Goal: Task Accomplishment & Management: Manage account settings

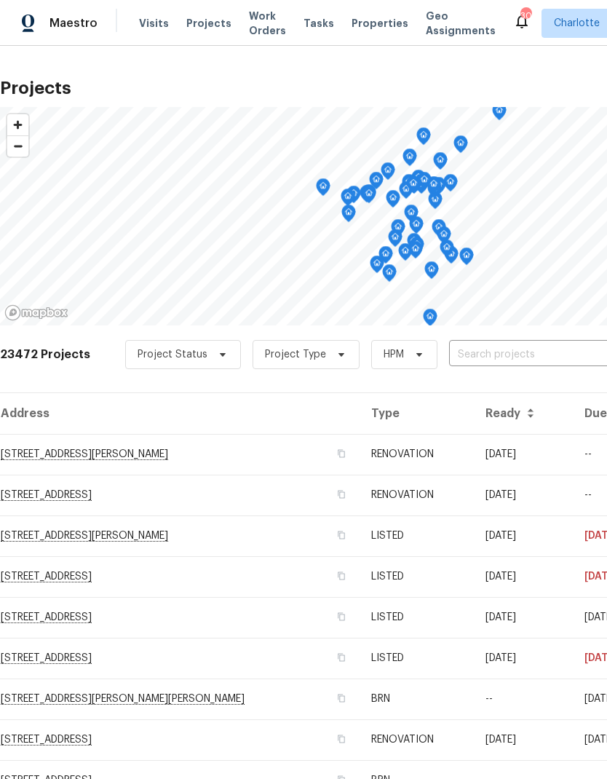
click at [480, 361] on input "text" at bounding box center [532, 354] width 167 height 23
type input "924 sprin"
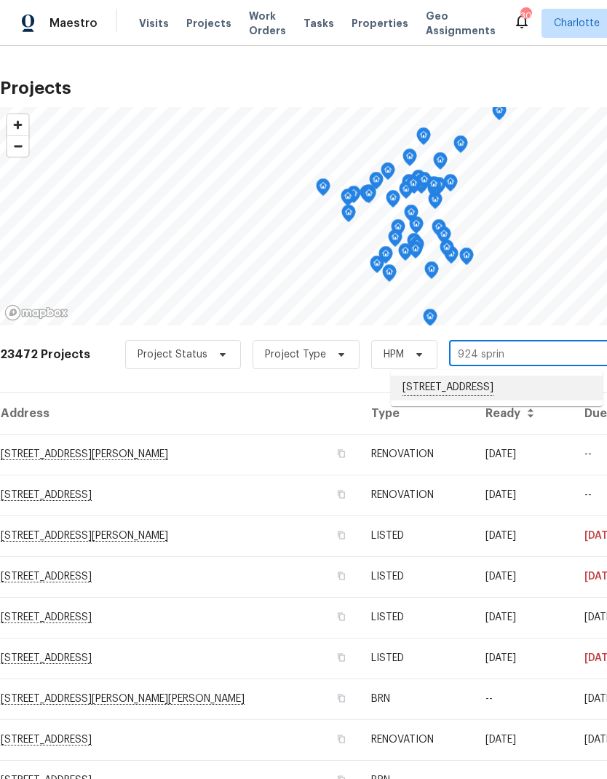
click at [557, 389] on li "924 Springdale Ln, Gastonia, NC 28052" at bounding box center [497, 387] width 212 height 25
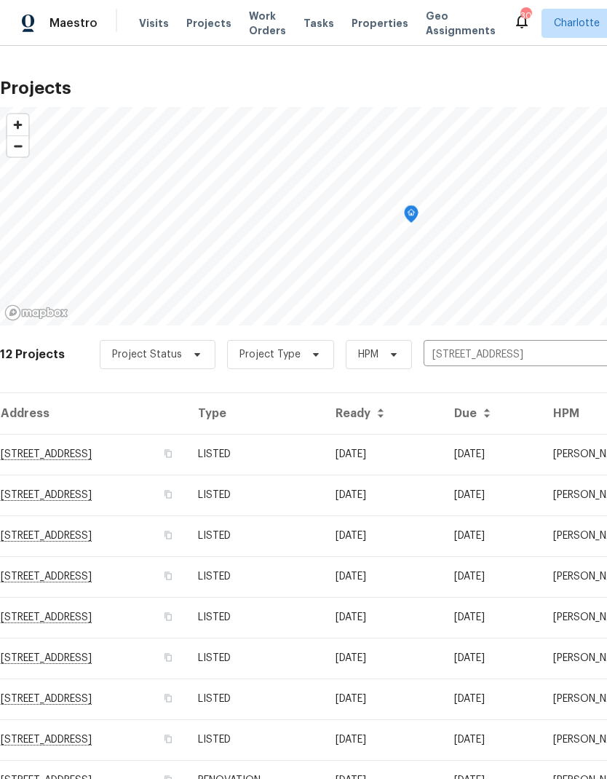
click at [52, 458] on td "924 Springdale Ln, Gastonia, NC 28052" at bounding box center [93, 454] width 186 height 41
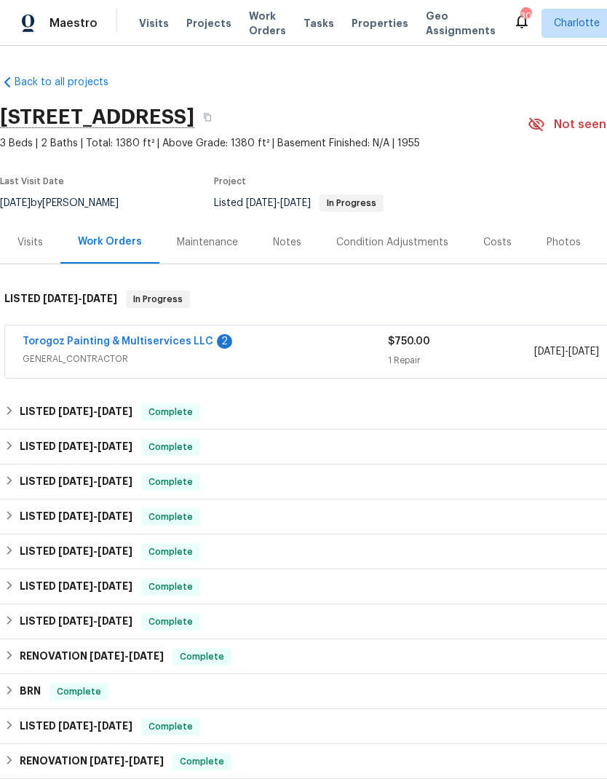
click at [74, 346] on link "Torogoz Painting & Multiservices LLC" at bounding box center [118, 341] width 191 height 10
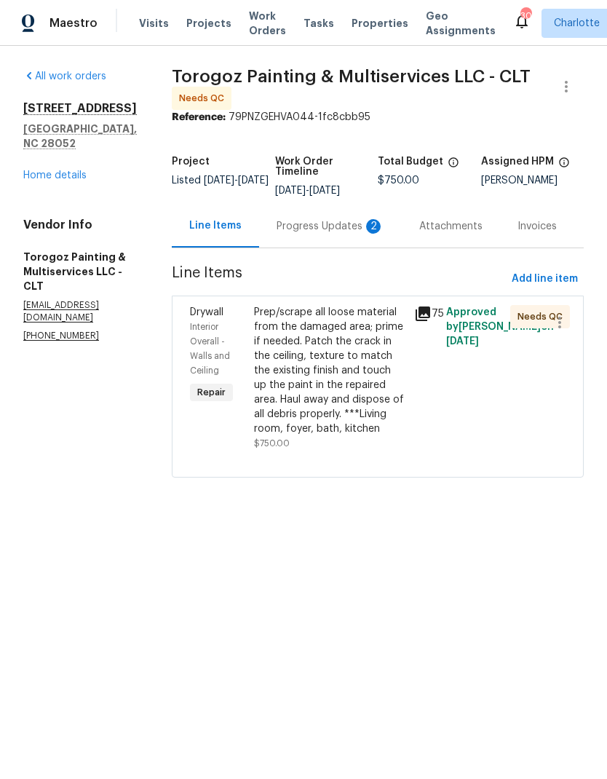
click at [341, 234] on div "Progress Updates 2" at bounding box center [331, 226] width 108 height 15
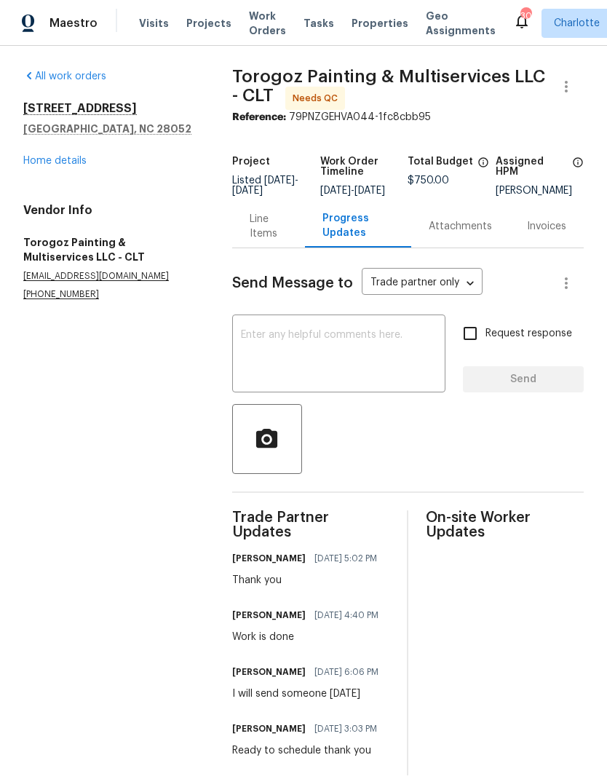
click at [267, 232] on div "Line Items" at bounding box center [269, 226] width 38 height 29
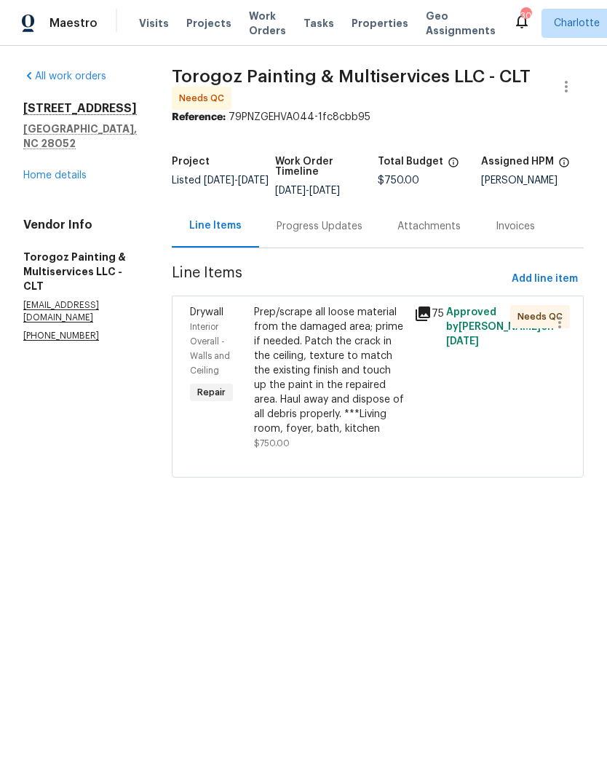
click at [85, 170] on link "Home details" at bounding box center [54, 175] width 63 height 10
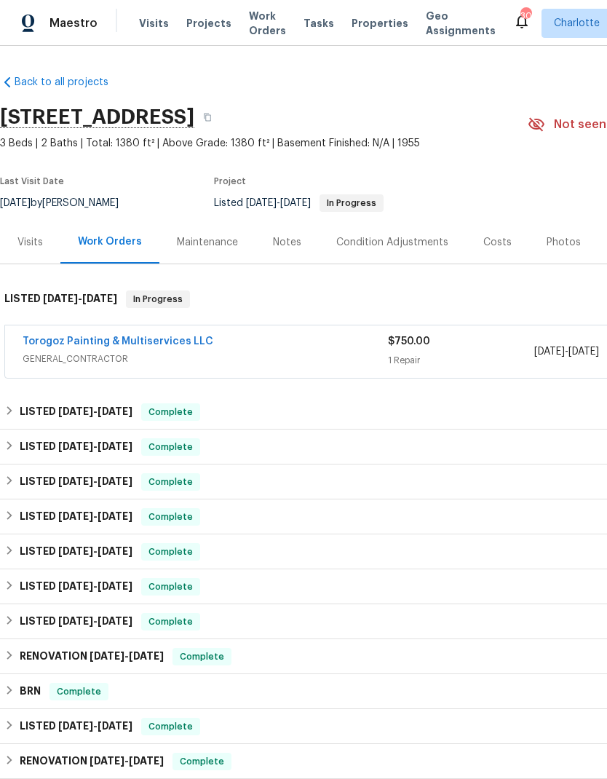
click at [44, 340] on link "Torogoz Painting & Multiservices LLC" at bounding box center [118, 341] width 191 height 10
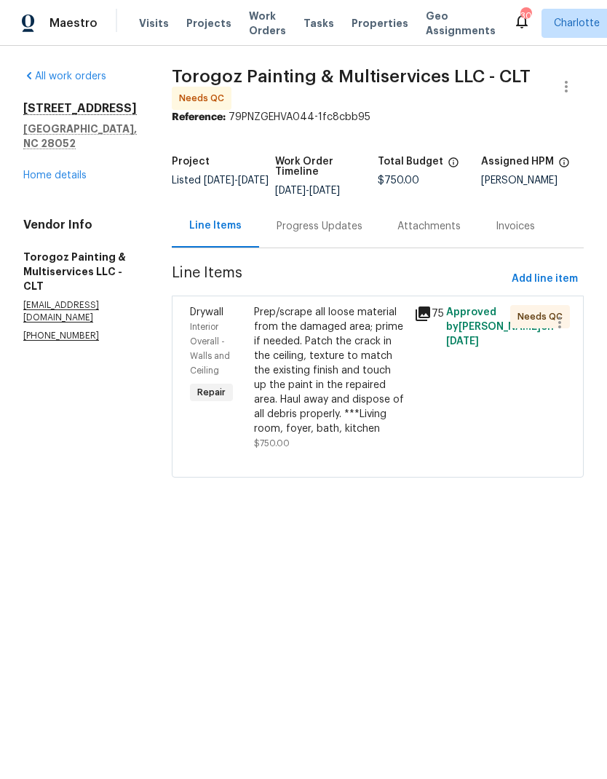
click at [370, 407] on div "Prep/scrape all loose material from the damaged area; prime if needed. Patch th…" at bounding box center [329, 370] width 151 height 131
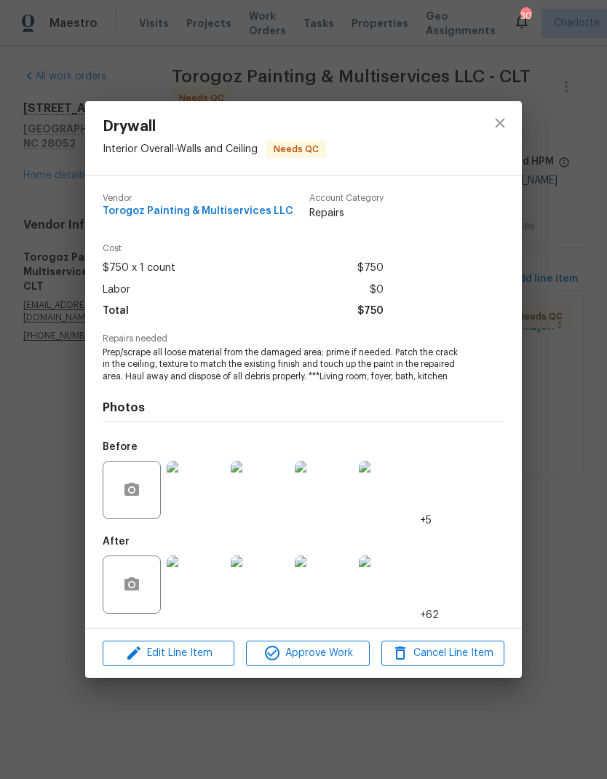
click at [200, 592] on img at bounding box center [196, 584] width 58 height 58
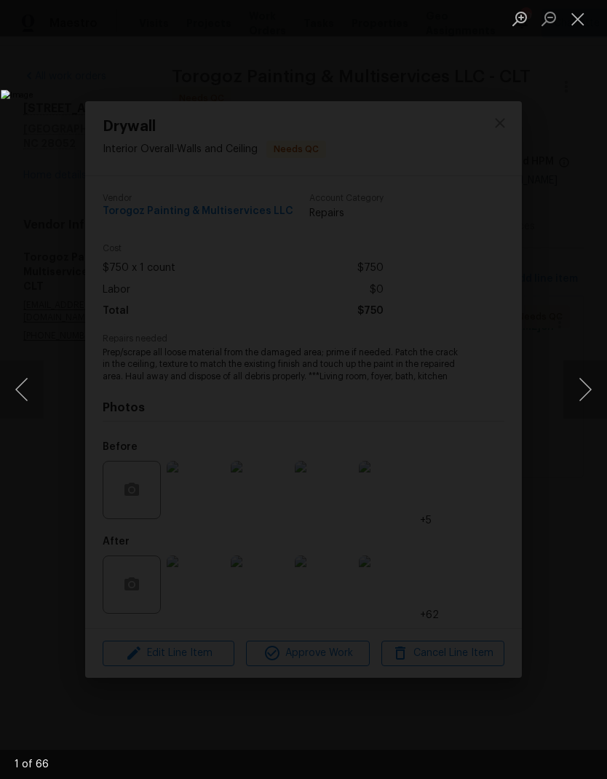
click at [587, 380] on button "Next image" at bounding box center [585, 389] width 44 height 58
click at [584, 380] on button "Next image" at bounding box center [585, 389] width 44 height 58
click at [586, 375] on button "Next image" at bounding box center [585, 389] width 44 height 58
click at [584, 378] on button "Next image" at bounding box center [585, 389] width 44 height 58
click at [586, 376] on button "Next image" at bounding box center [585, 389] width 44 height 58
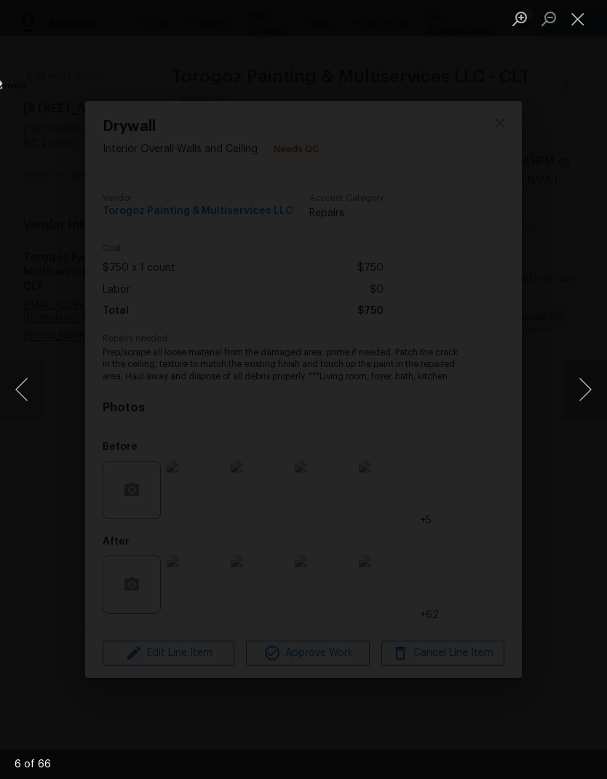
click at [587, 106] on div "Lightbox" at bounding box center [303, 389] width 607 height 779
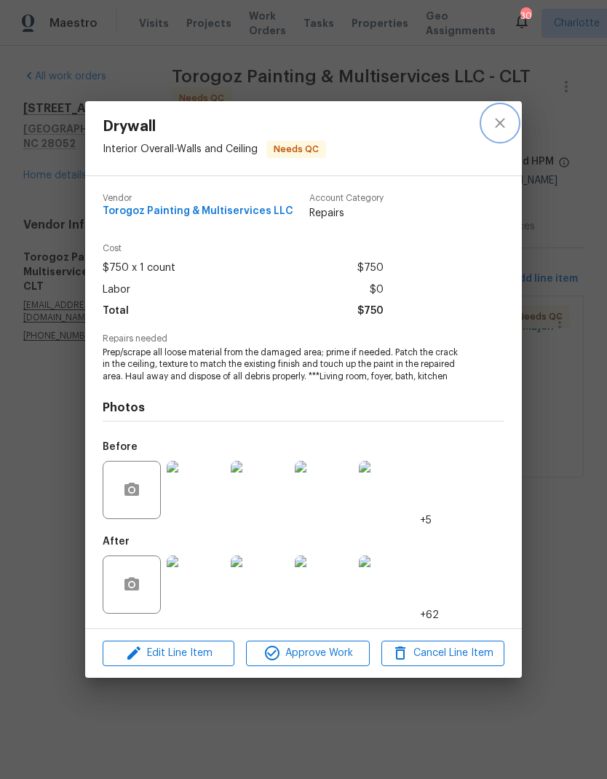
click at [500, 120] on icon "close" at bounding box center [499, 122] width 17 height 17
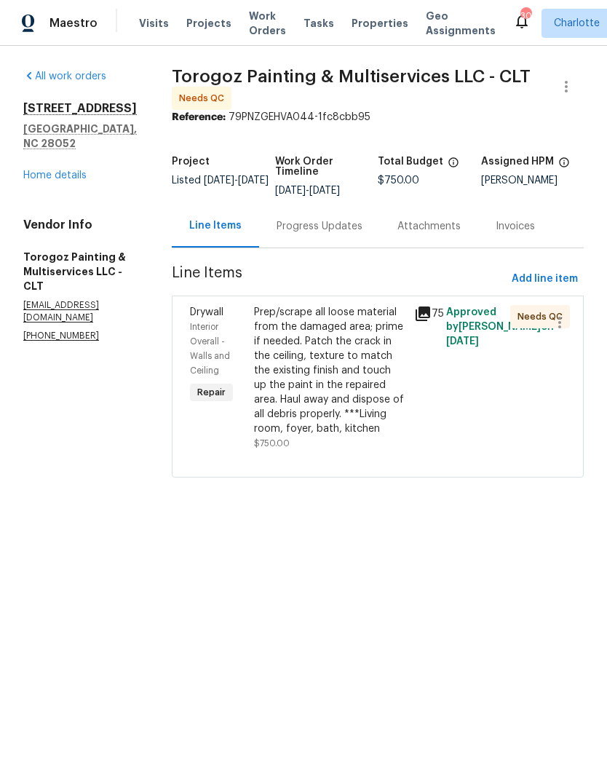
click at [375, 389] on div "Prep/scrape all loose material from the damaged area; prime if needed. Patch th…" at bounding box center [329, 370] width 151 height 131
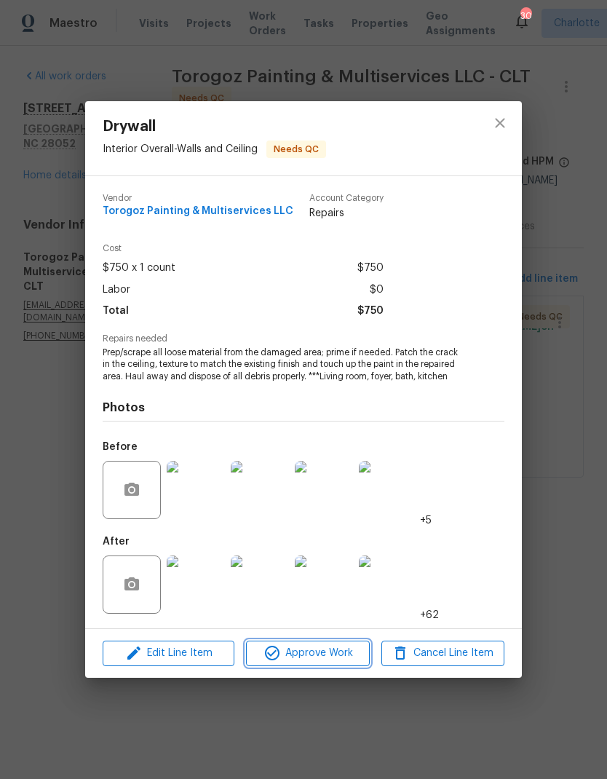
click at [338, 656] on span "Approve Work" at bounding box center [307, 653] width 114 height 18
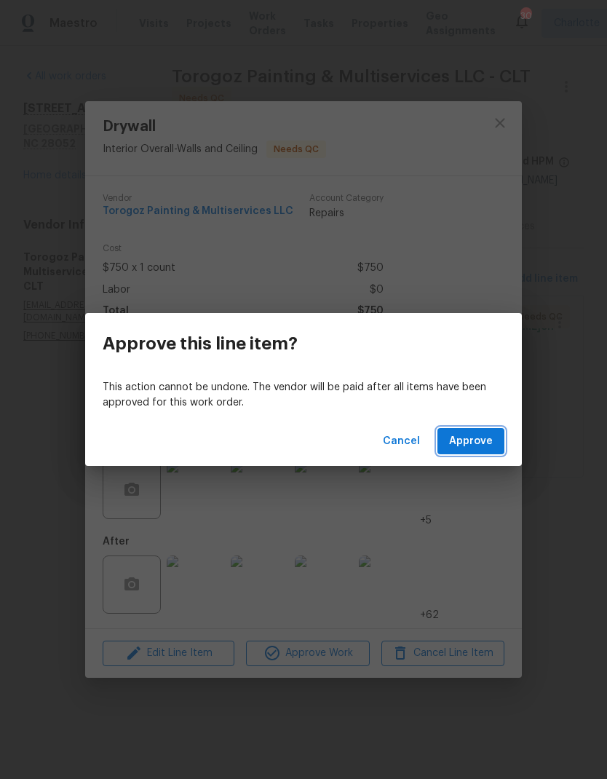
click at [479, 442] on span "Approve" at bounding box center [471, 441] width 44 height 18
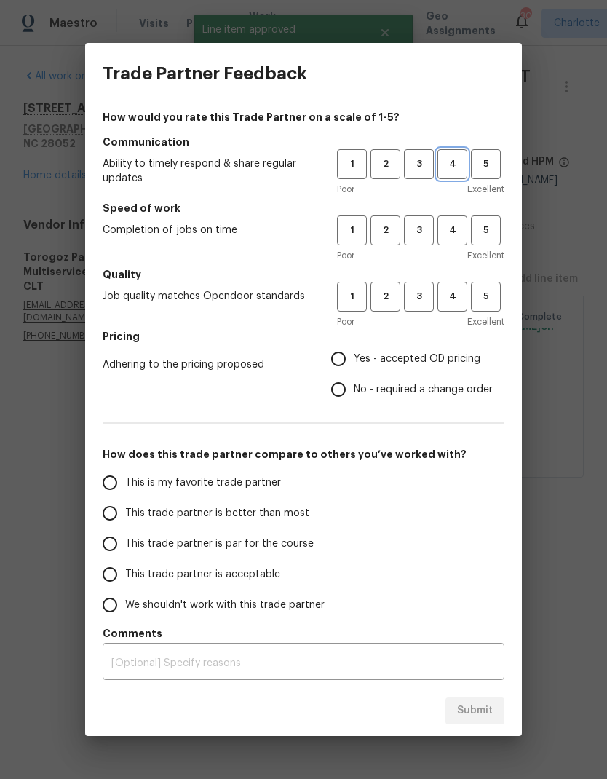
click at [465, 162] on span "4" at bounding box center [452, 164] width 27 height 17
click at [458, 226] on span "4" at bounding box center [452, 230] width 27 height 17
click at [452, 311] on button "4" at bounding box center [452, 297] width 30 height 30
click at [349, 357] on input "Yes - accepted OD pricing" at bounding box center [338, 358] width 31 height 31
radio input "true"
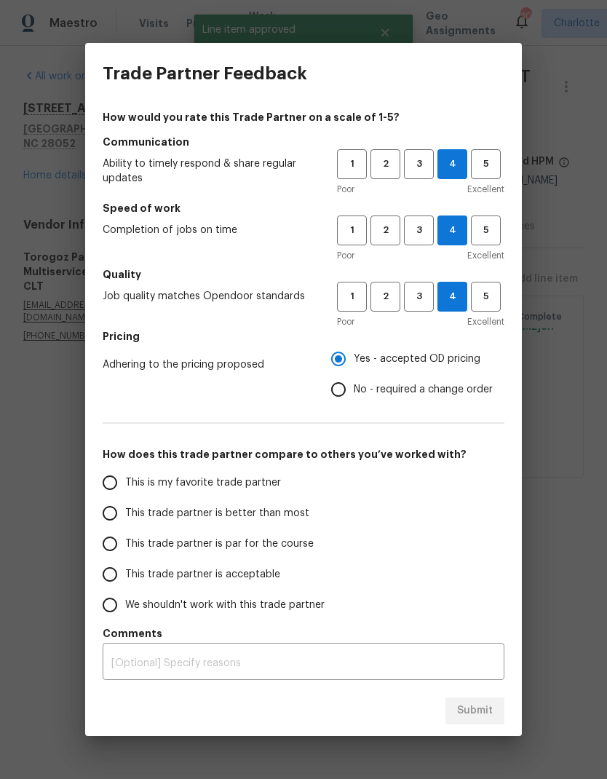
click at [111, 514] on input "This trade partner is better than most" at bounding box center [110, 513] width 31 height 31
click at [482, 711] on span "Submit" at bounding box center [475, 710] width 36 height 18
radio input "true"
radio input "false"
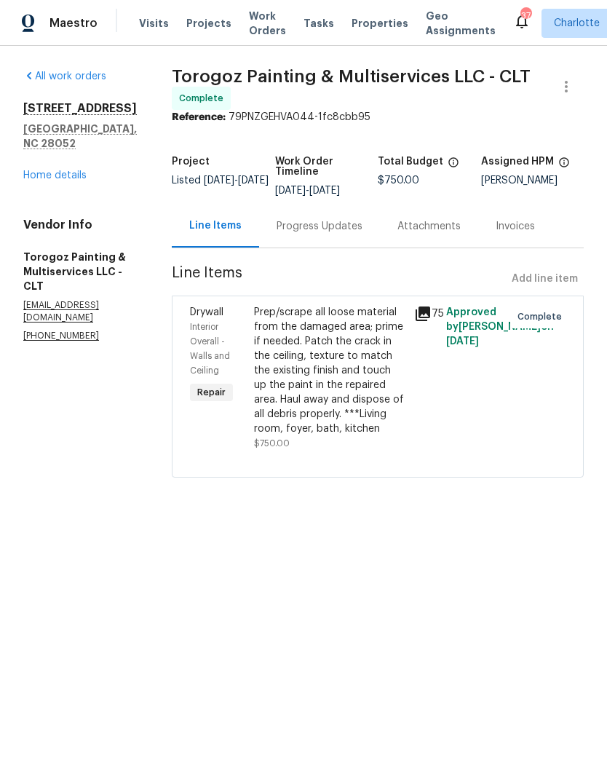
click at [258, 22] on span "Work Orders" at bounding box center [267, 23] width 37 height 29
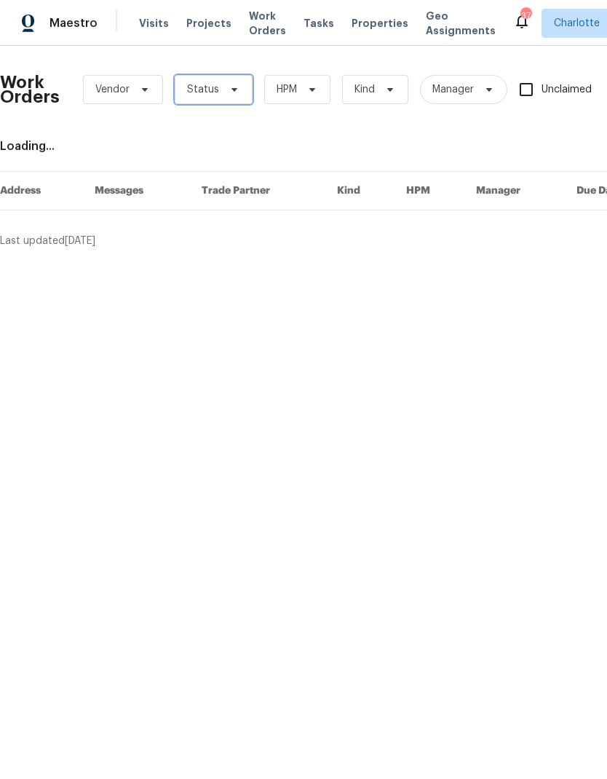
click at [235, 88] on icon at bounding box center [234, 90] width 12 height 12
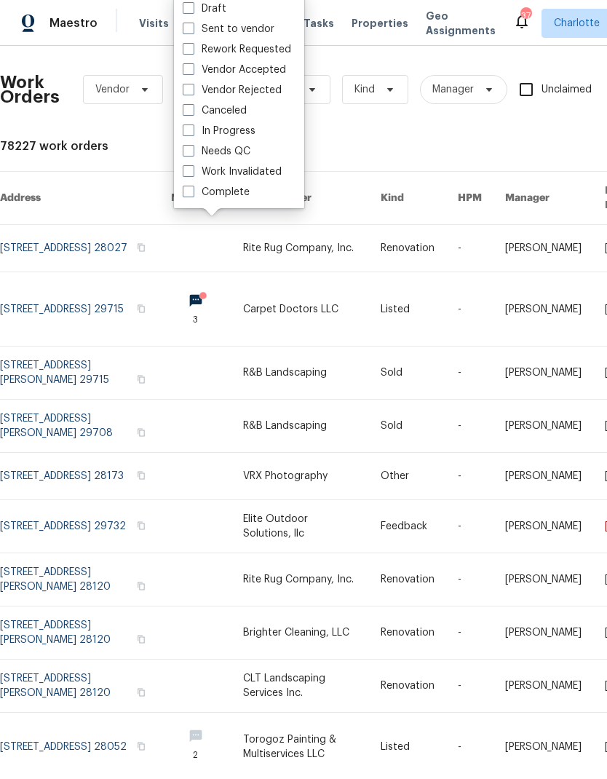
click at [233, 146] on label "Needs QC" at bounding box center [217, 151] width 68 height 15
click at [192, 146] on input "Needs QC" at bounding box center [187, 148] width 9 height 9
checkbox input "true"
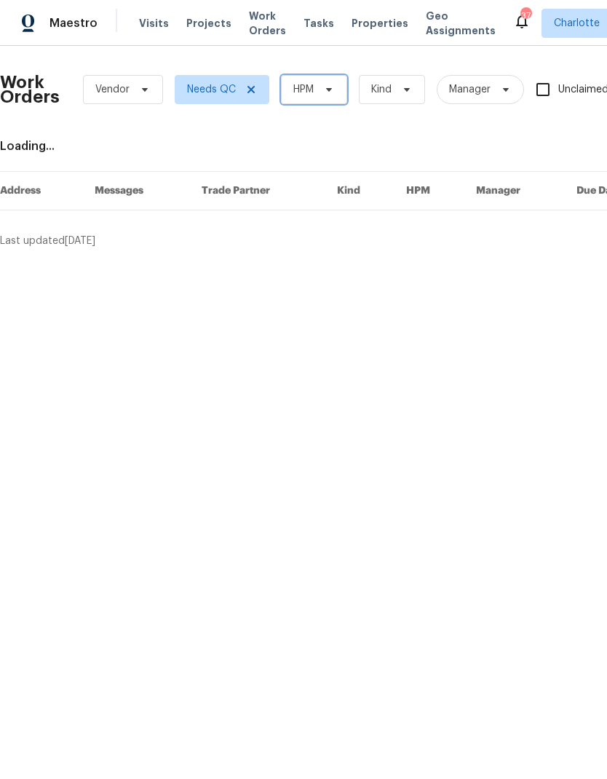
click at [321, 95] on span "HPM" at bounding box center [314, 89] width 66 height 29
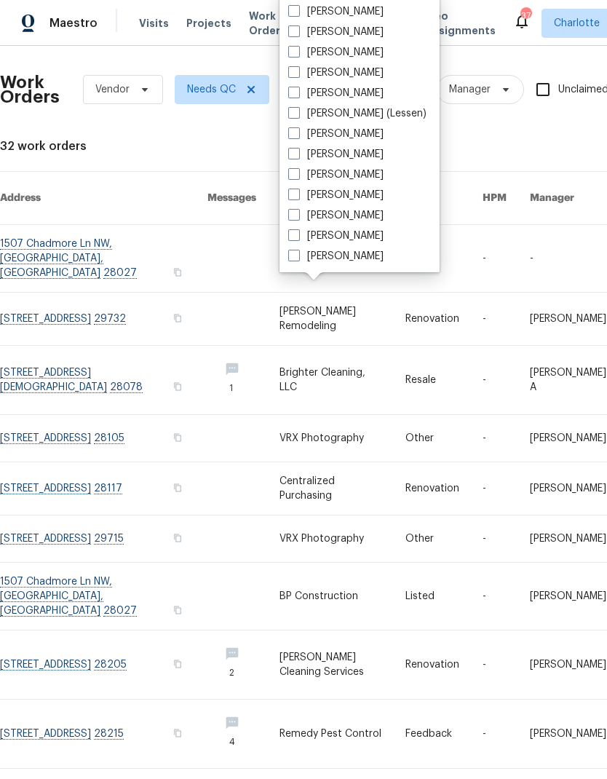
scroll to position [180, 0]
click at [324, 219] on label "[PERSON_NAME]" at bounding box center [335, 215] width 95 height 15
click at [298, 218] on input "[PERSON_NAME]" at bounding box center [292, 212] width 9 height 9
checkbox input "true"
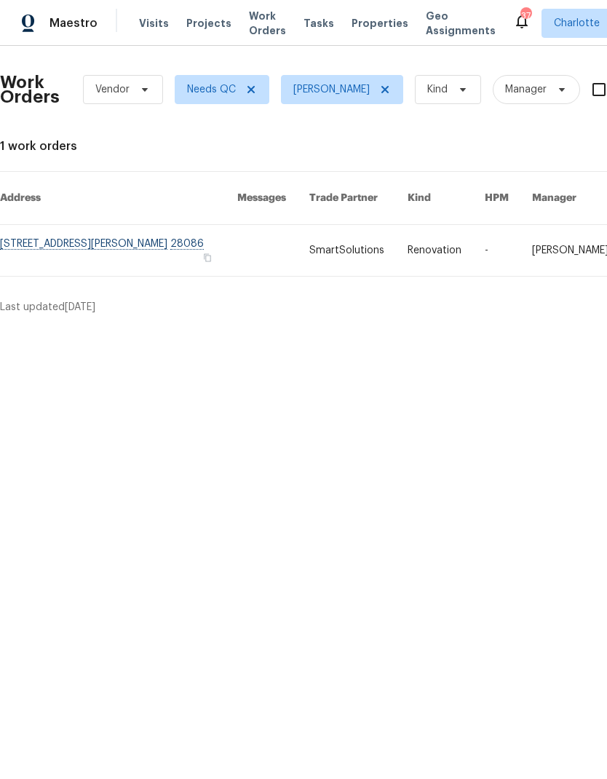
click at [69, 234] on link at bounding box center [118, 250] width 237 height 51
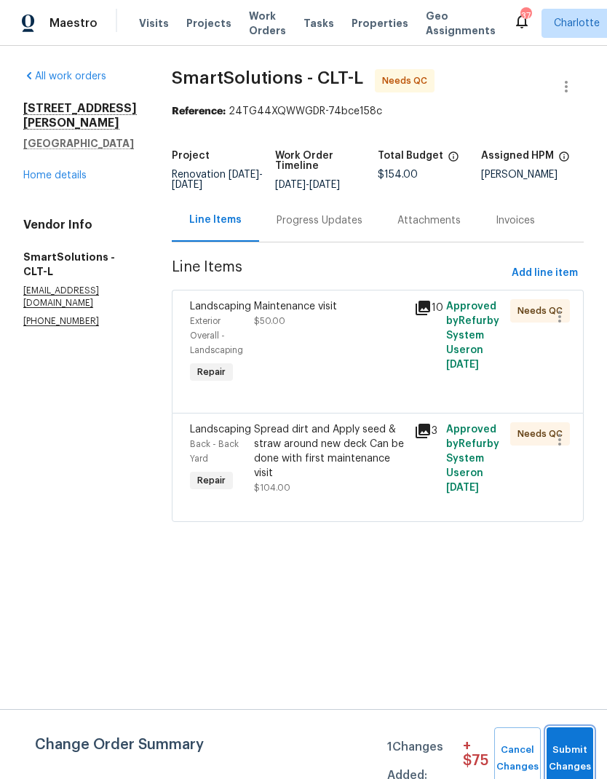
click at [569, 747] on span "Submit Changes" at bounding box center [570, 757] width 32 height 33
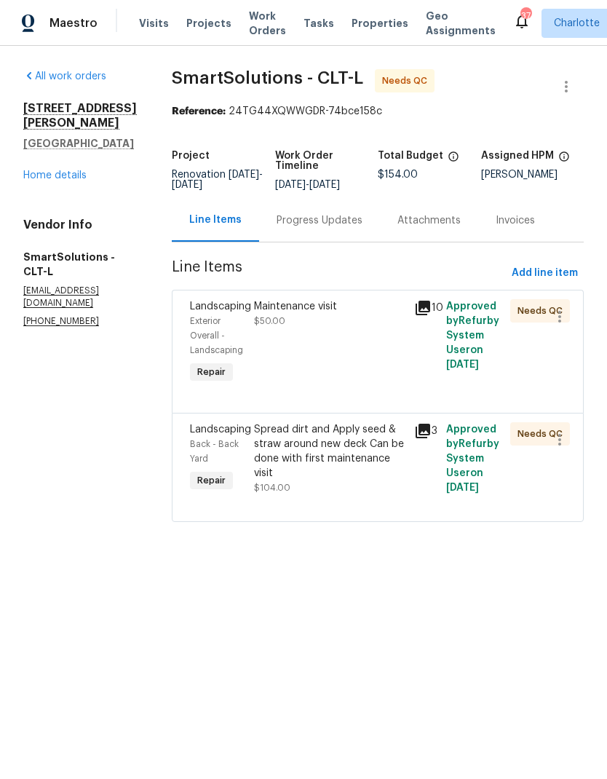
click at [430, 437] on icon at bounding box center [422, 430] width 15 height 15
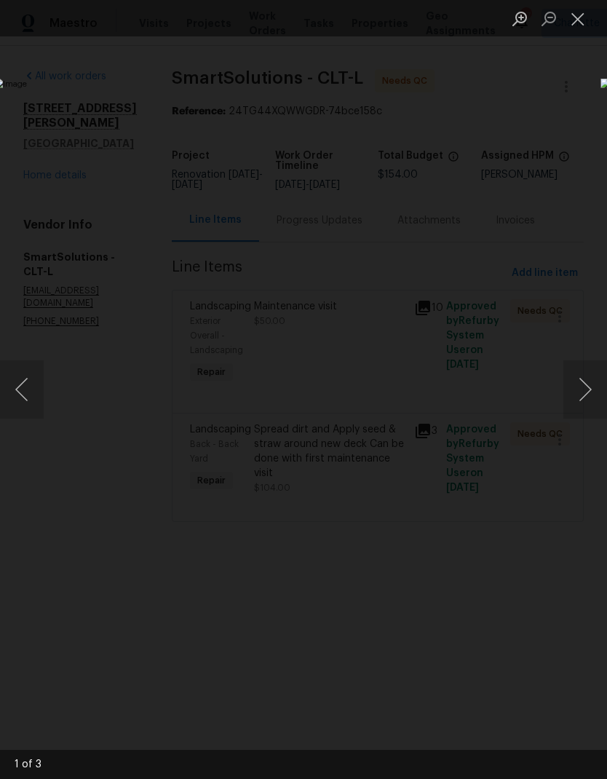
click at [587, 387] on button "Next image" at bounding box center [585, 389] width 44 height 58
click at [26, 400] on button "Previous image" at bounding box center [22, 389] width 44 height 58
click at [587, 392] on button "Next image" at bounding box center [585, 389] width 44 height 58
click at [587, 391] on button "Next image" at bounding box center [585, 389] width 44 height 58
click at [577, 24] on button "Close lightbox" at bounding box center [577, 18] width 29 height 25
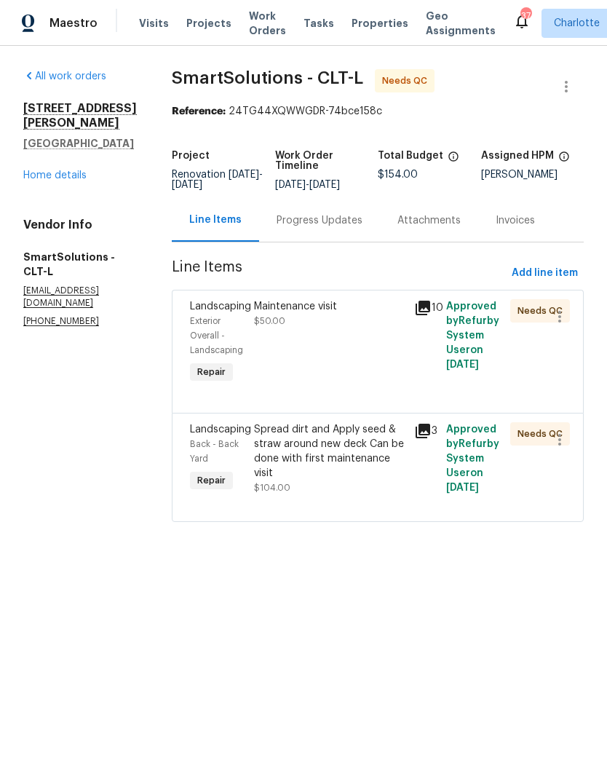
click at [430, 309] on icon at bounding box center [422, 308] width 15 height 15
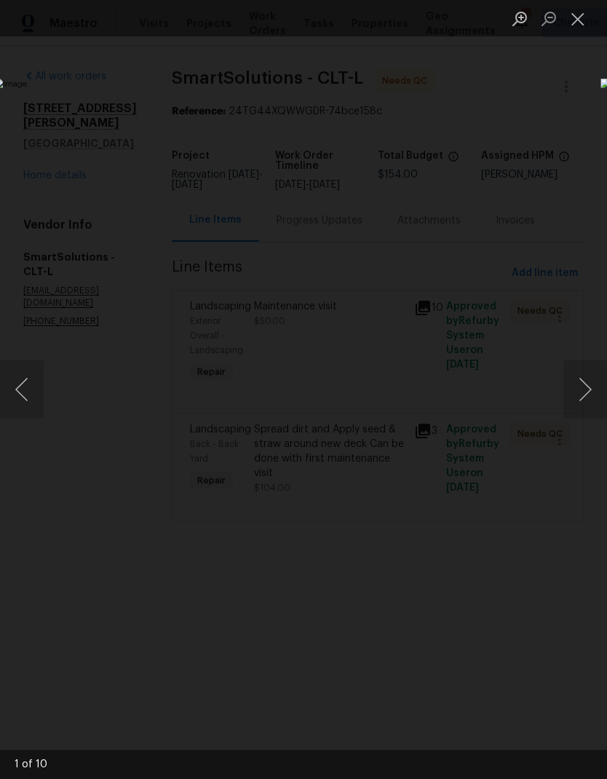
click at [587, 398] on button "Next image" at bounding box center [585, 389] width 44 height 58
click at [589, 394] on button "Next image" at bounding box center [585, 389] width 44 height 58
click at [588, 395] on button "Next image" at bounding box center [585, 389] width 44 height 58
click at [582, 23] on button "Close lightbox" at bounding box center [577, 18] width 29 height 25
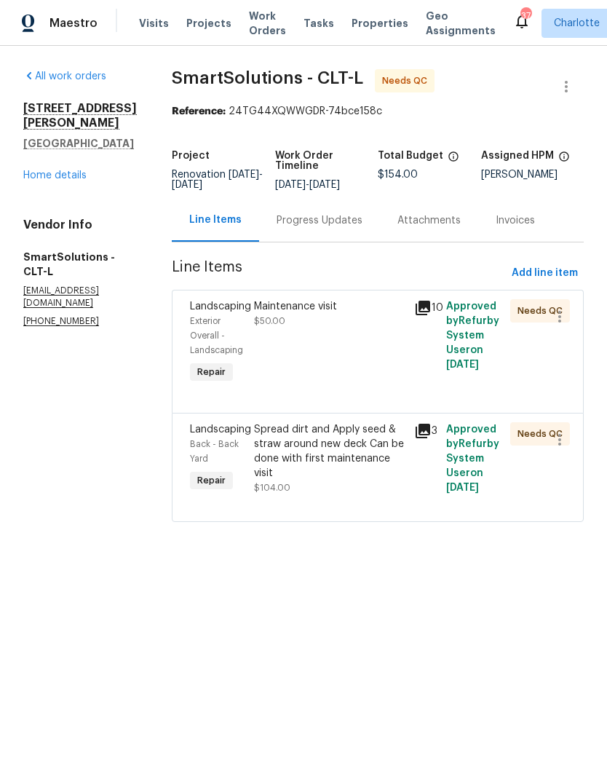
click at [326, 309] on div "Maintenance visit" at bounding box center [329, 306] width 151 height 15
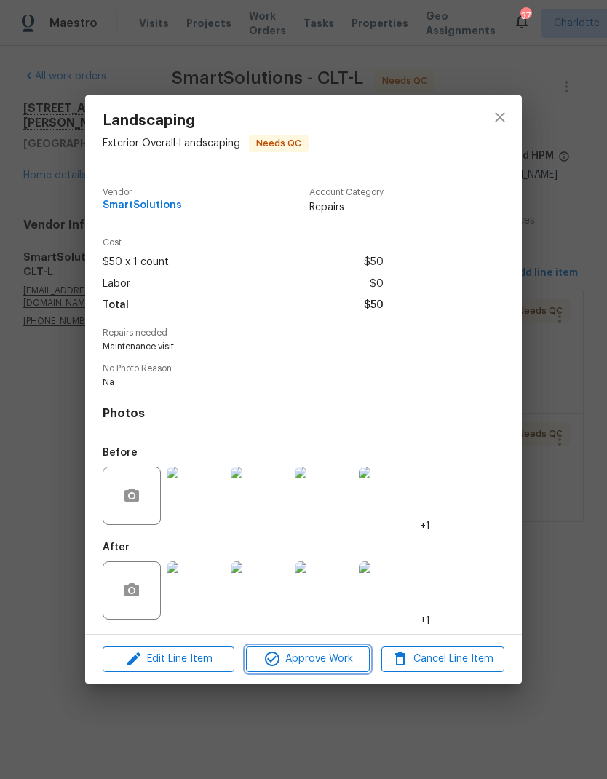
click at [330, 668] on span "Approve Work" at bounding box center [307, 659] width 114 height 18
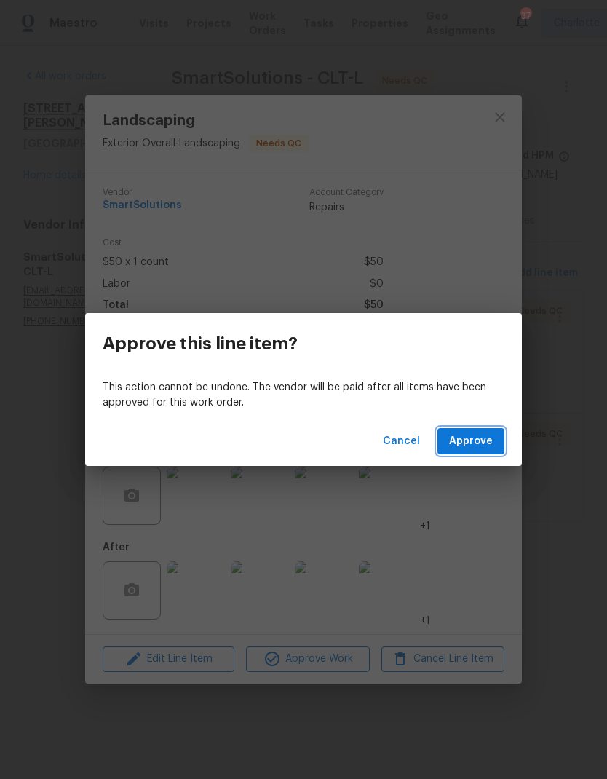
click at [493, 431] on button "Approve" at bounding box center [470, 441] width 67 height 27
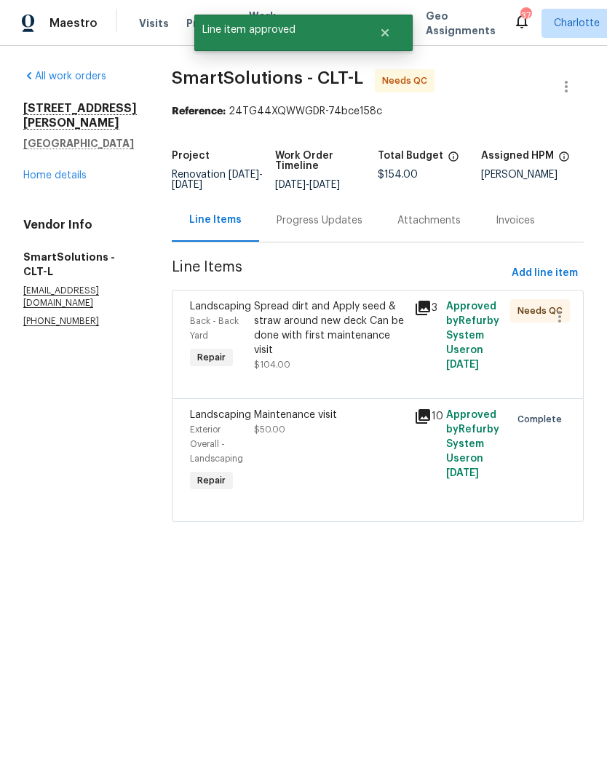
click at [381, 320] on div "Spread dirt and Apply seed & straw around new deck Can be done with first maint…" at bounding box center [329, 328] width 151 height 58
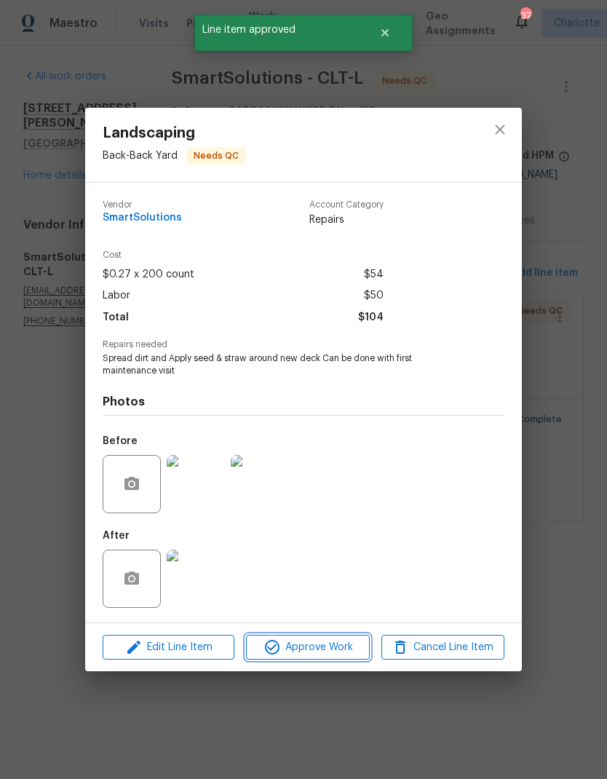
click at [327, 649] on span "Approve Work" at bounding box center [307, 647] width 114 height 18
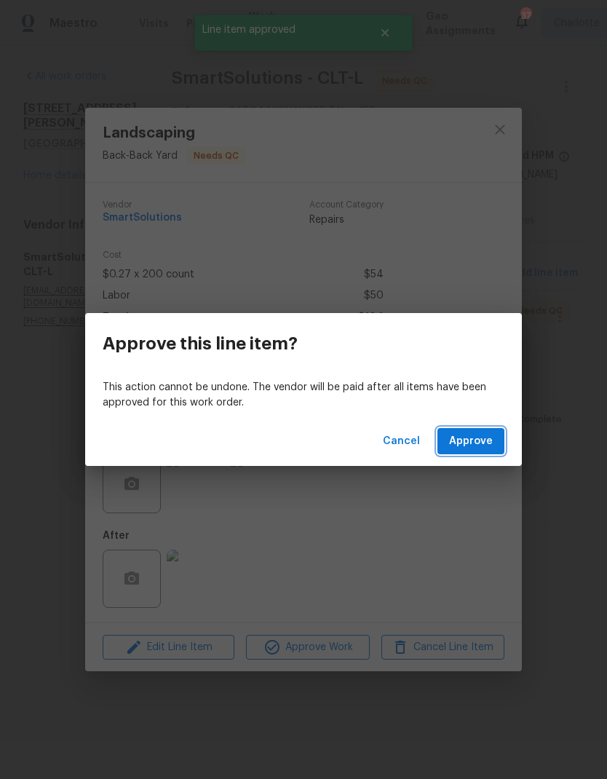
click at [471, 434] on span "Approve" at bounding box center [471, 441] width 44 height 18
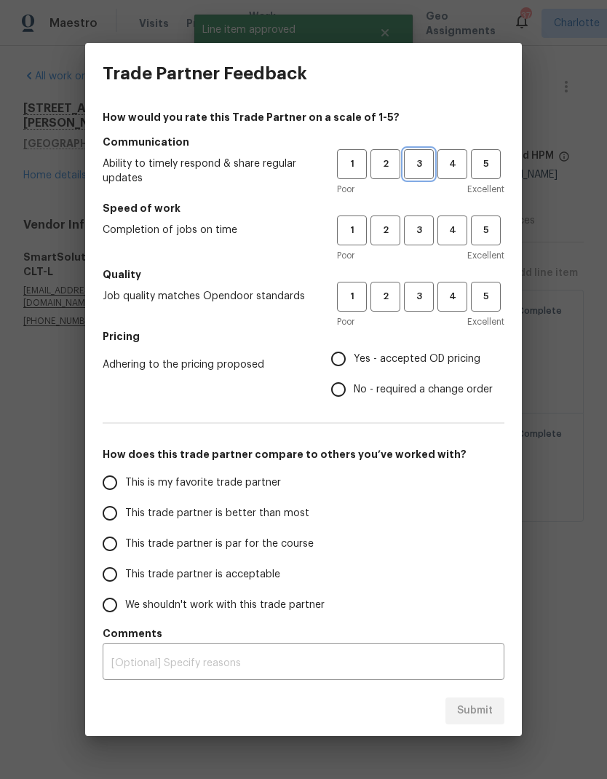
click at [423, 162] on span "3" at bounding box center [418, 164] width 27 height 17
click at [425, 236] on span "3" at bounding box center [418, 230] width 27 height 17
click at [425, 300] on span "3" at bounding box center [418, 296] width 27 height 17
click at [343, 363] on input "Yes - accepted OD pricing" at bounding box center [338, 358] width 31 height 31
radio input "true"
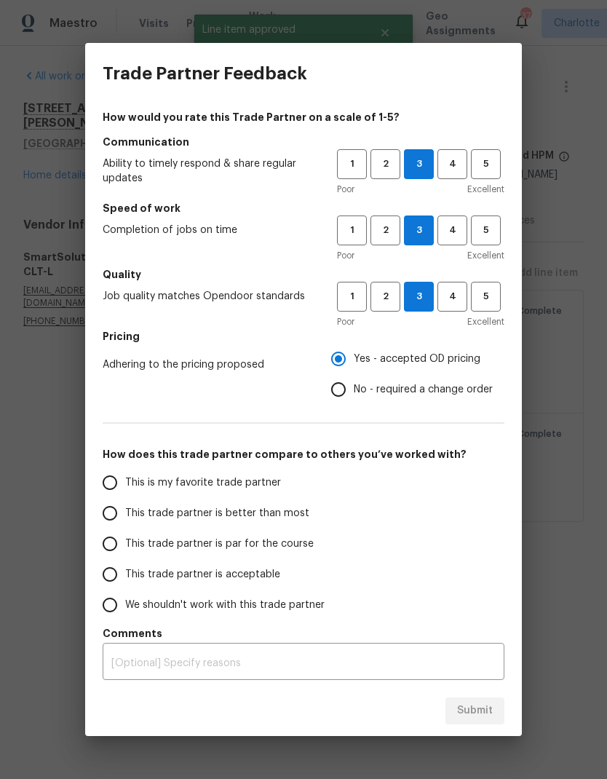
click at [114, 509] on input "This trade partner is better than most" at bounding box center [110, 513] width 31 height 31
click at [479, 712] on span "Submit" at bounding box center [475, 710] width 36 height 18
radio input "true"
radio input "false"
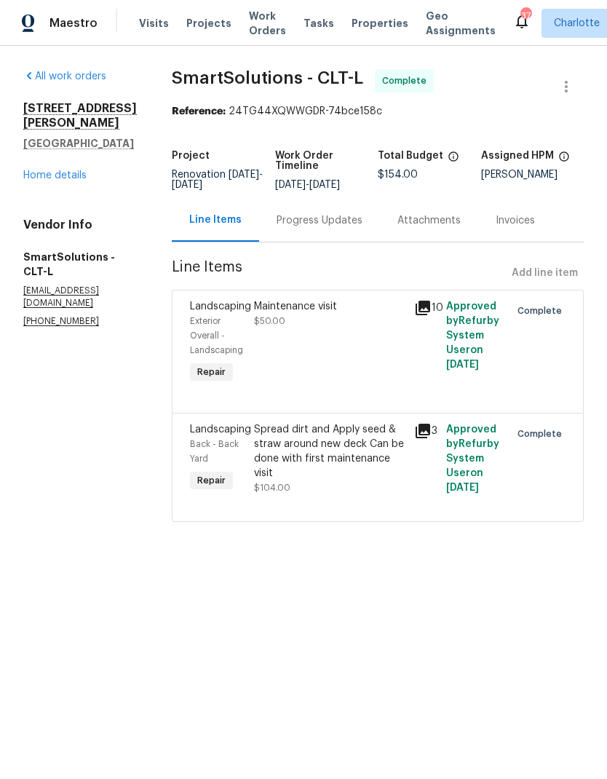
click at [41, 178] on link "Home details" at bounding box center [54, 175] width 63 height 10
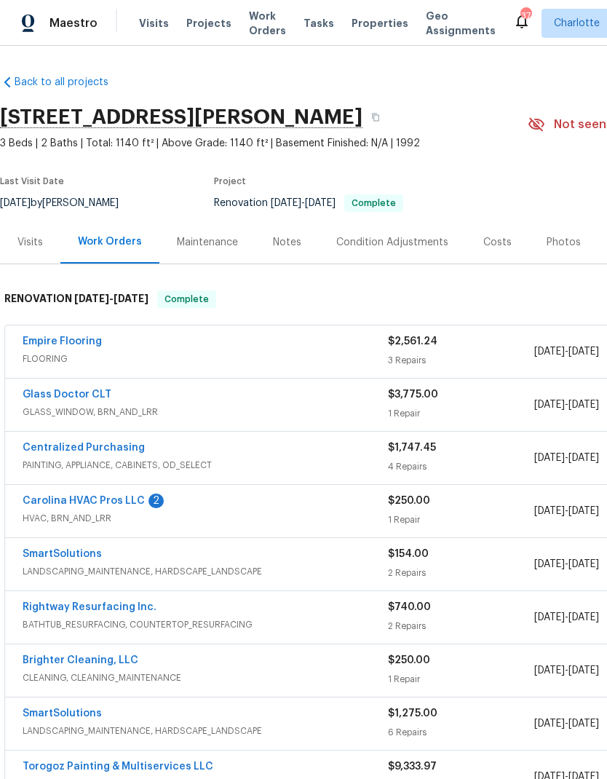
click at [45, 498] on link "Carolina HVAC Pros LLC" at bounding box center [84, 501] width 122 height 10
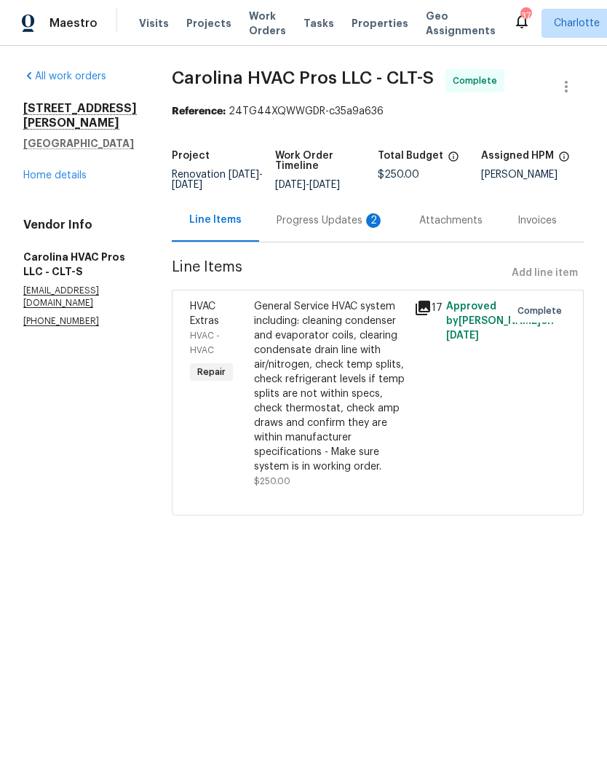
click at [359, 215] on div "Progress Updates 2" at bounding box center [331, 220] width 108 height 15
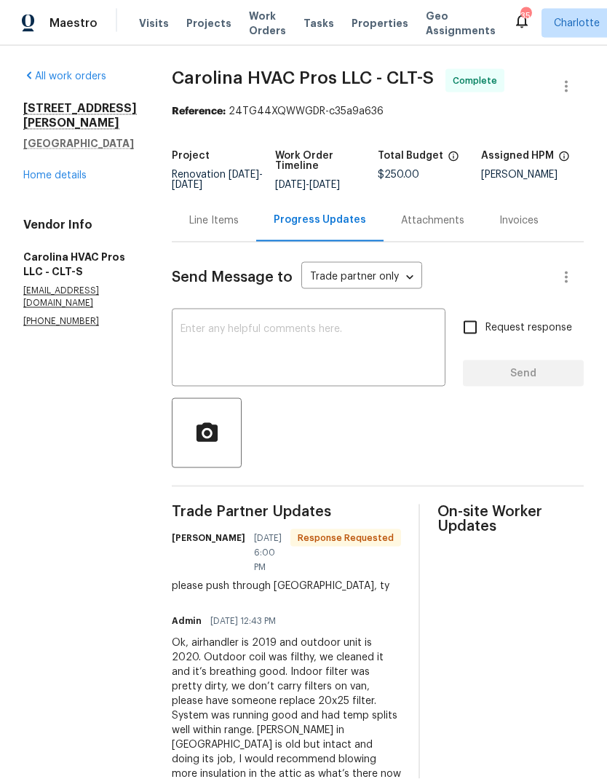
click at [87, 123] on div "215 J Robinson Pkwy Kings Mountain, NC 28086 Home details" at bounding box center [80, 141] width 114 height 81
click at [43, 170] on link "Home details" at bounding box center [54, 175] width 63 height 10
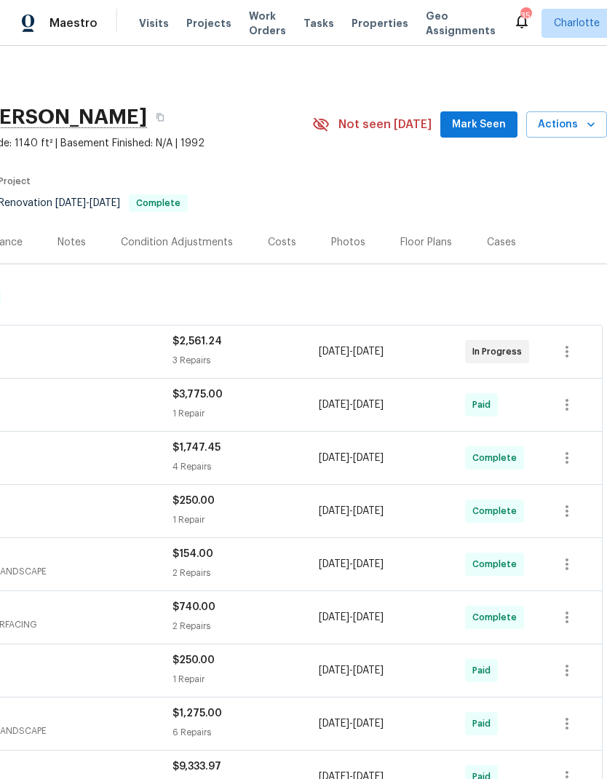
scroll to position [0, 216]
click at [146, 19] on span "Visits" at bounding box center [154, 23] width 30 height 15
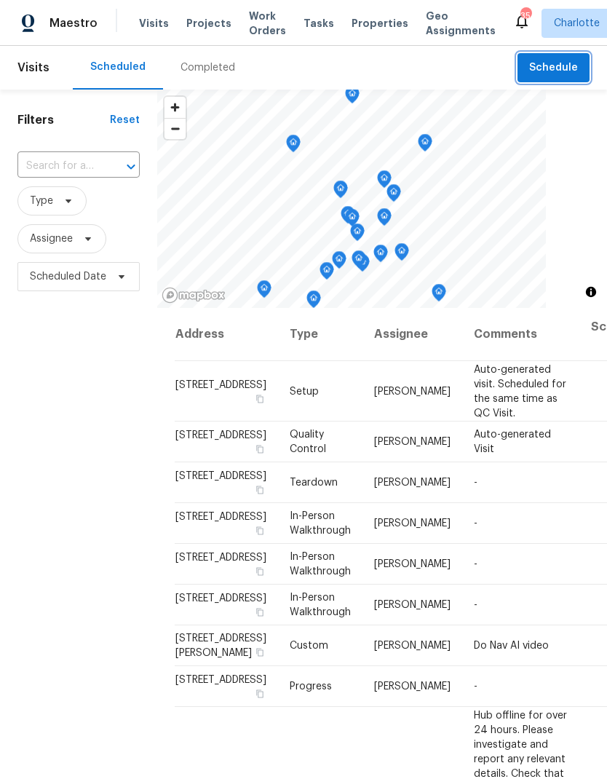
click at [570, 64] on span "Schedule" at bounding box center [553, 68] width 49 height 18
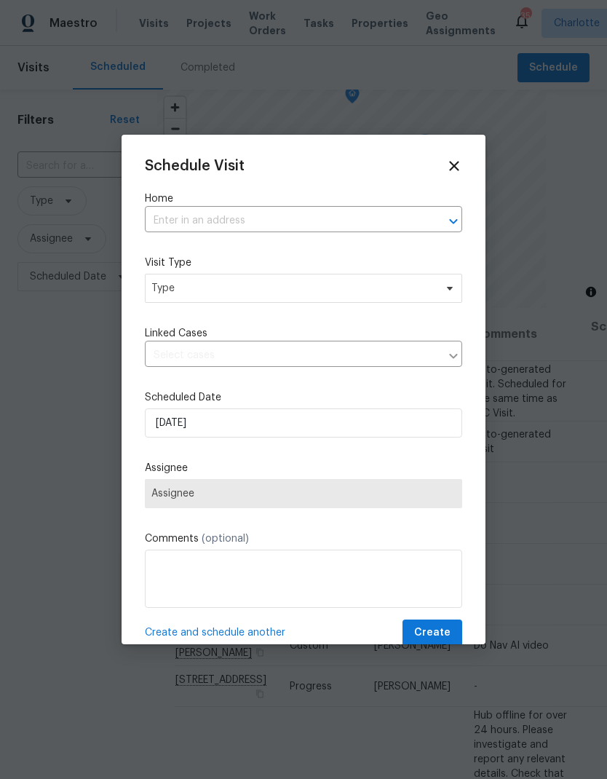
click at [432, 215] on div at bounding box center [443, 221] width 38 height 20
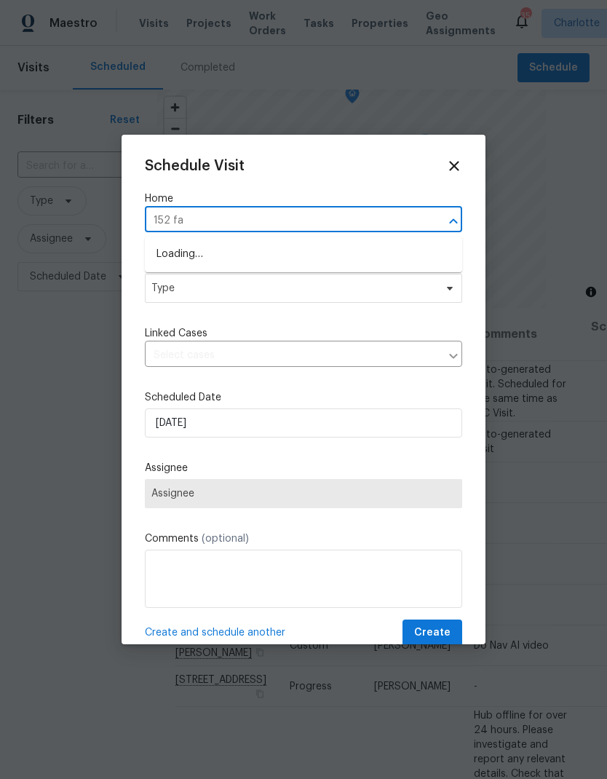
type input "152 far"
click at [277, 243] on li "152 Farm Springs Dr, Mount Holly, NC 28120" at bounding box center [303, 254] width 317 height 24
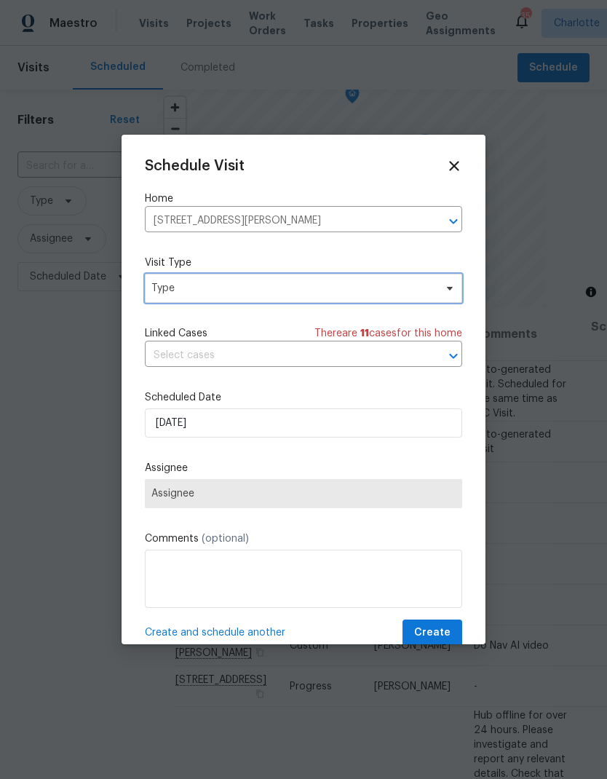
click at [442, 285] on span at bounding box center [447, 288] width 16 height 12
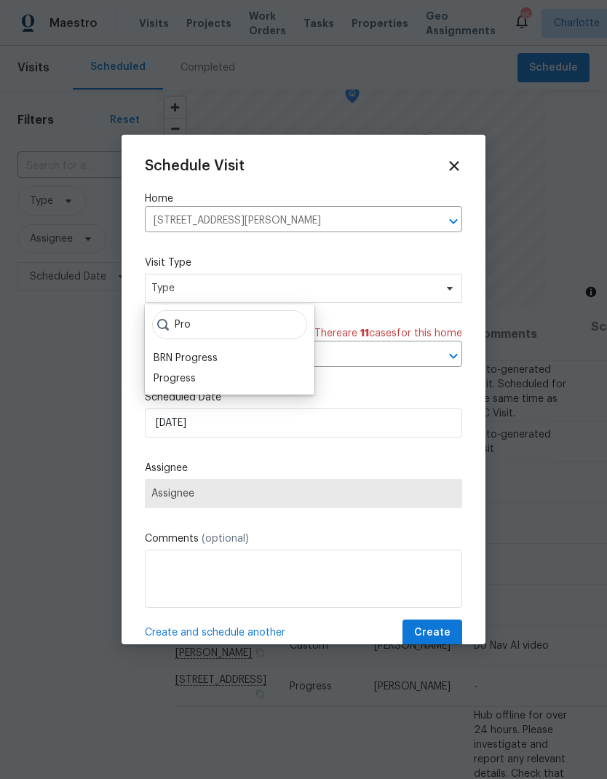
type input "Pro"
click at [162, 383] on div "Progress" at bounding box center [175, 378] width 42 height 15
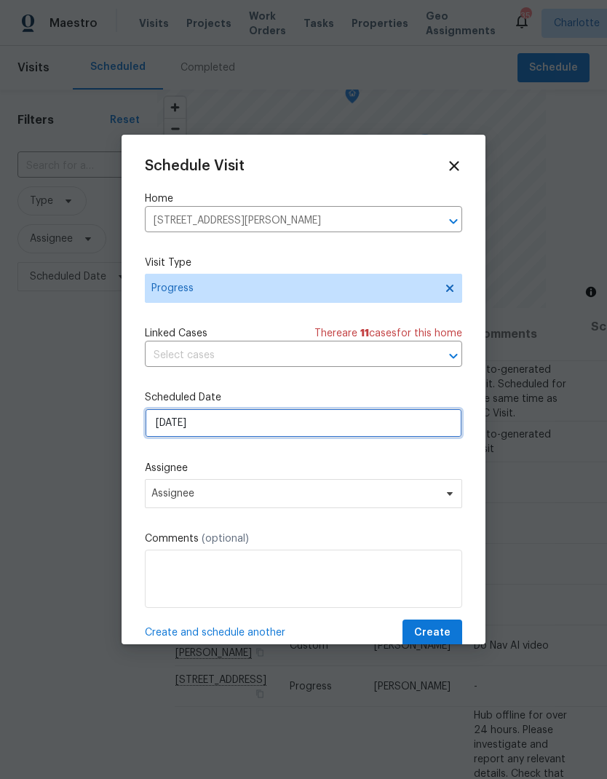
click at [408, 421] on input "[DATE]" at bounding box center [303, 422] width 317 height 29
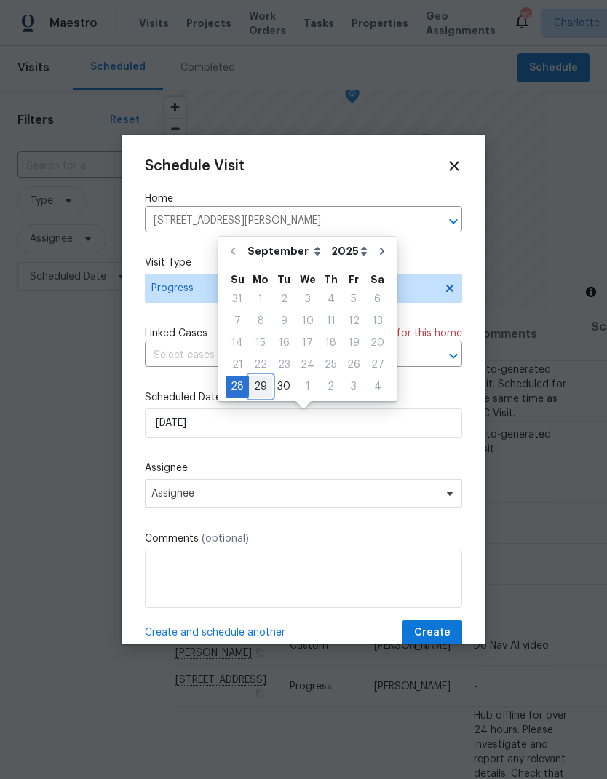
click at [261, 385] on div "29" at bounding box center [260, 386] width 23 height 20
type input "[DATE]"
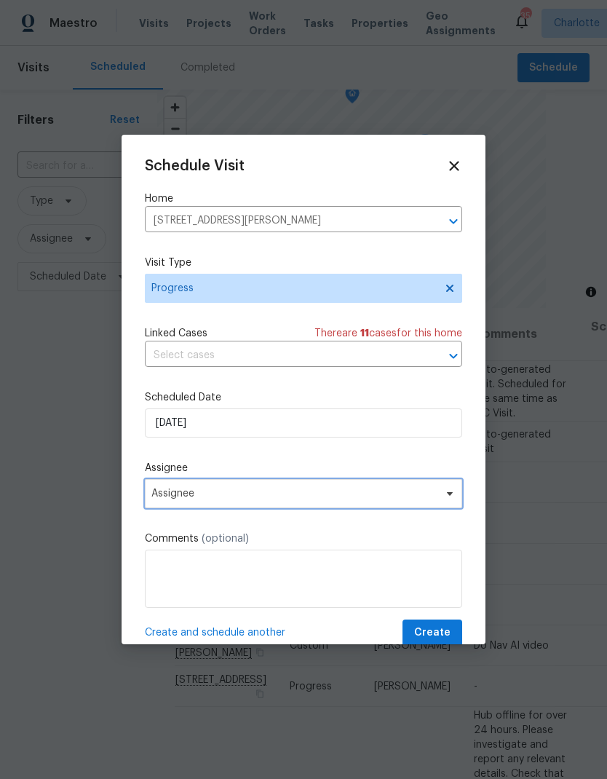
click at [335, 506] on span "Assignee" at bounding box center [303, 493] width 317 height 29
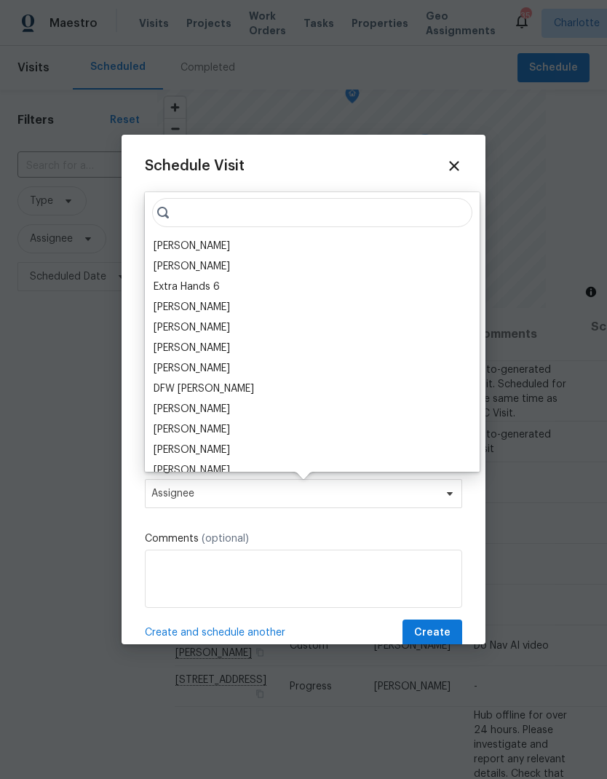
click at [170, 244] on div "[PERSON_NAME]" at bounding box center [192, 246] width 76 height 15
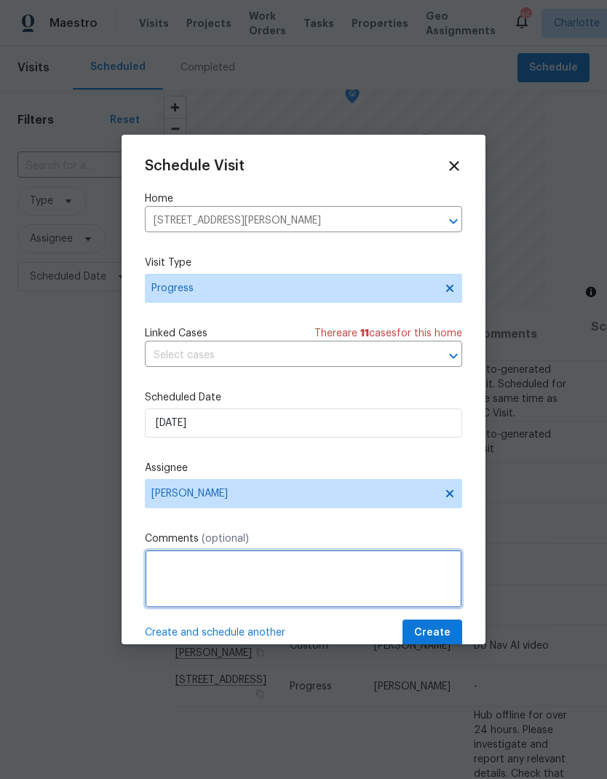
click at [364, 572] on textarea at bounding box center [303, 578] width 317 height 58
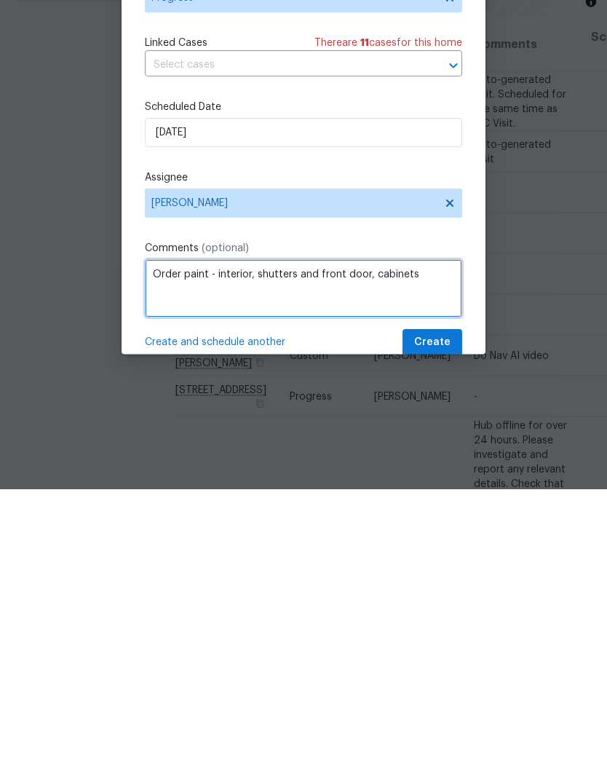
type textarea "Order paint - interior, shutters and front door, cabinets"
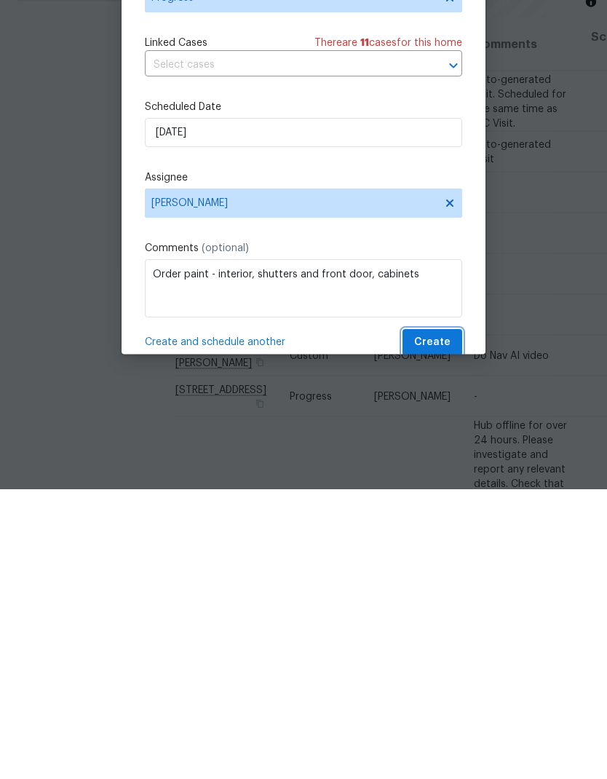
click at [449, 624] on span "Create" at bounding box center [432, 633] width 36 height 18
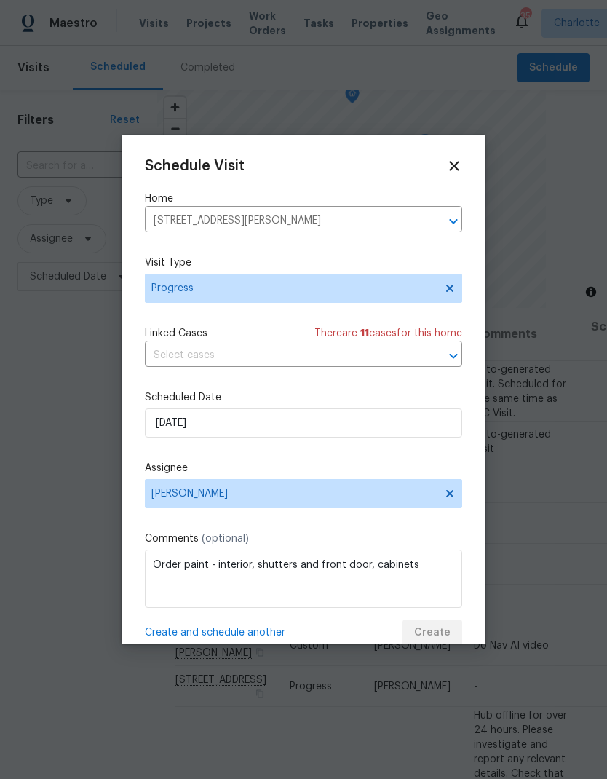
scroll to position [0, 0]
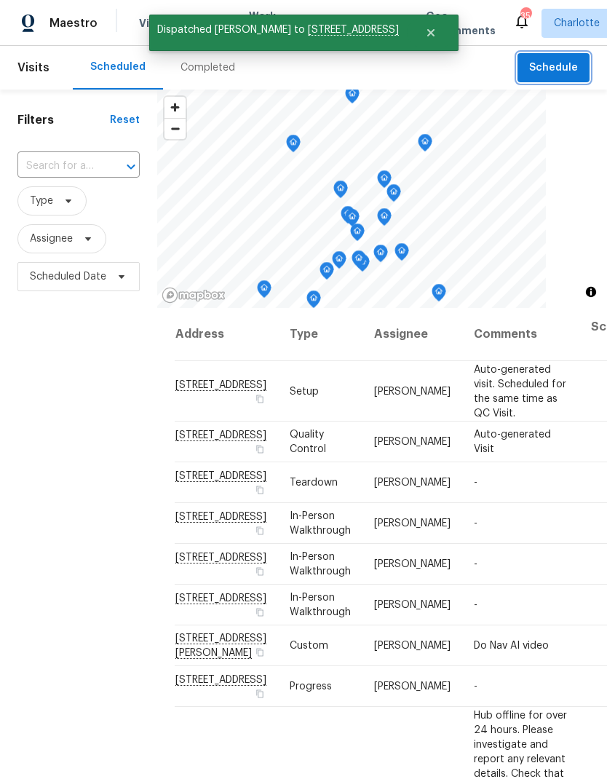
click at [569, 65] on span "Schedule" at bounding box center [553, 68] width 49 height 18
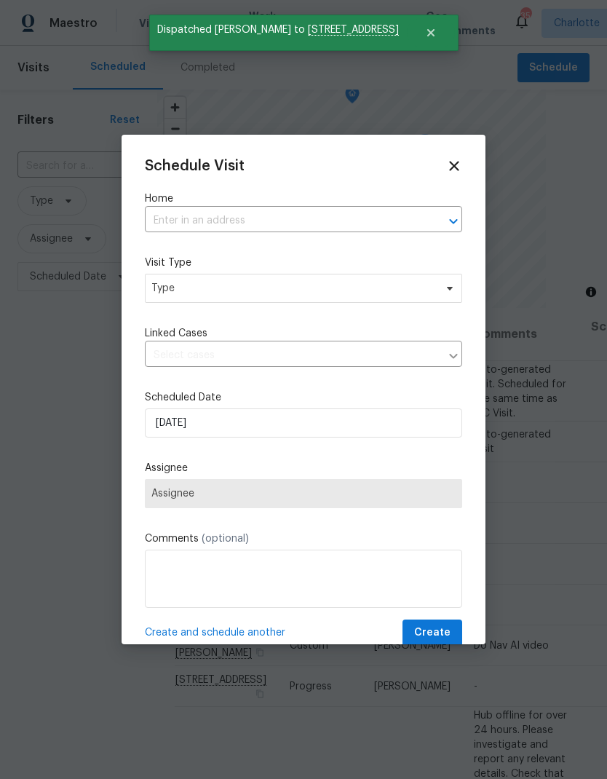
click at [452, 213] on icon "Open" at bounding box center [453, 220] width 17 height 17
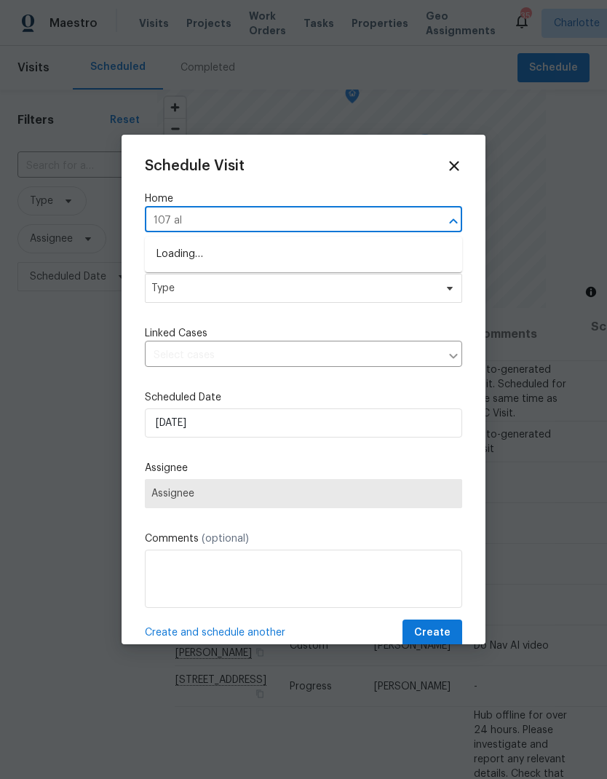
type input "107 alb"
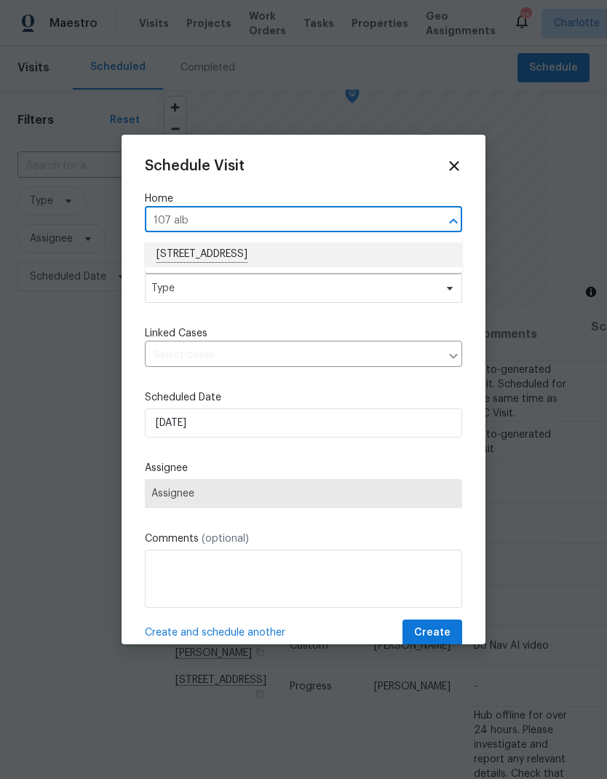
click at [317, 250] on li "107 Alberta Ave, Belmont, NC 28012" at bounding box center [303, 254] width 317 height 25
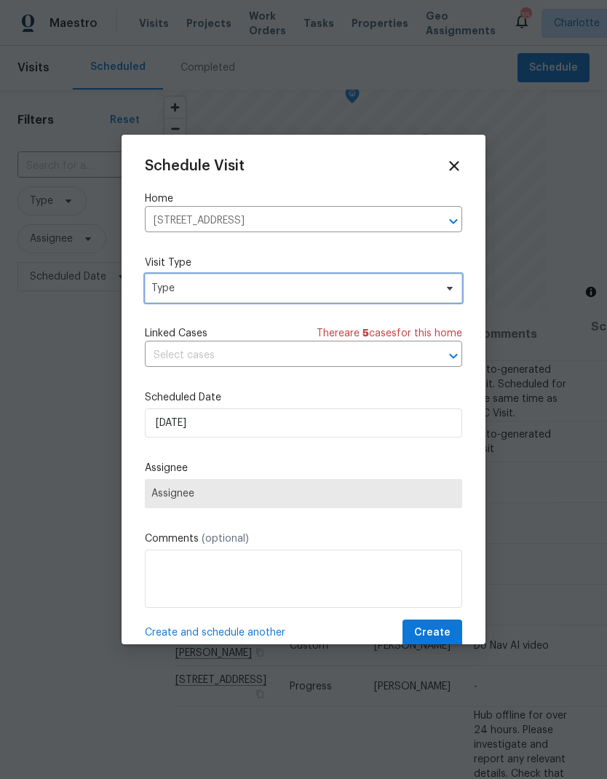
click at [435, 293] on span "Type" at bounding box center [303, 288] width 317 height 29
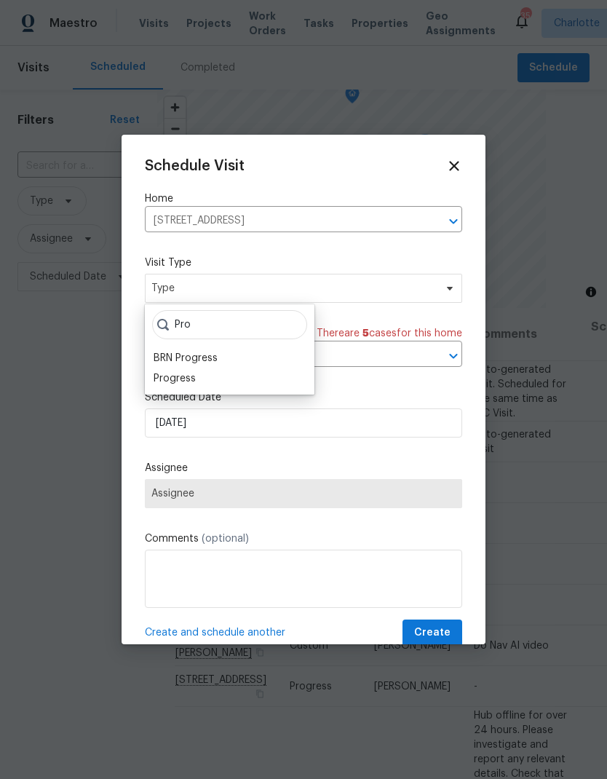
type input "Pro"
click at [159, 375] on div "Progress" at bounding box center [175, 378] width 42 height 15
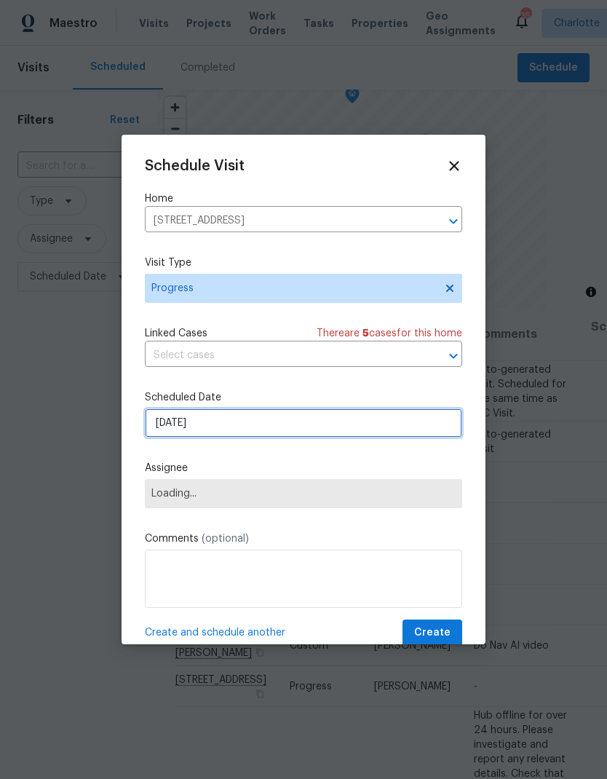
click at [158, 426] on input "[DATE]" at bounding box center [303, 422] width 317 height 29
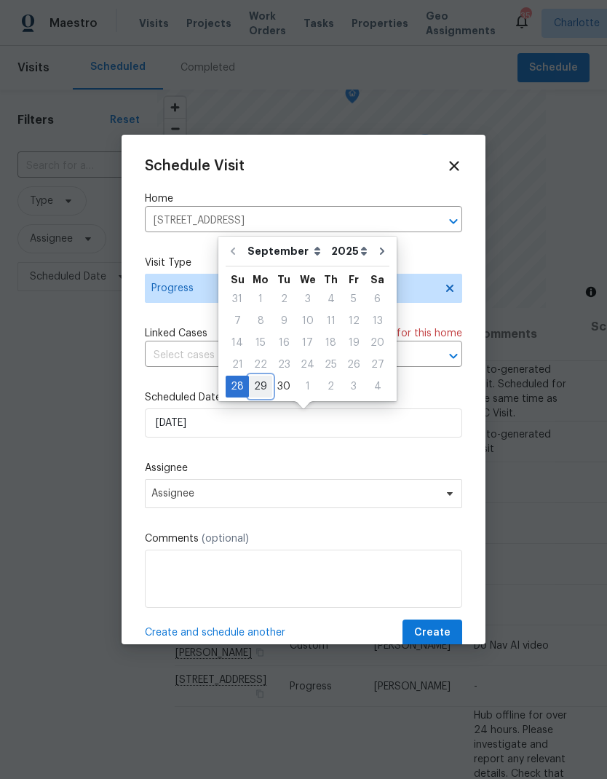
click at [260, 383] on div "29" at bounding box center [260, 386] width 23 height 20
type input "[DATE]"
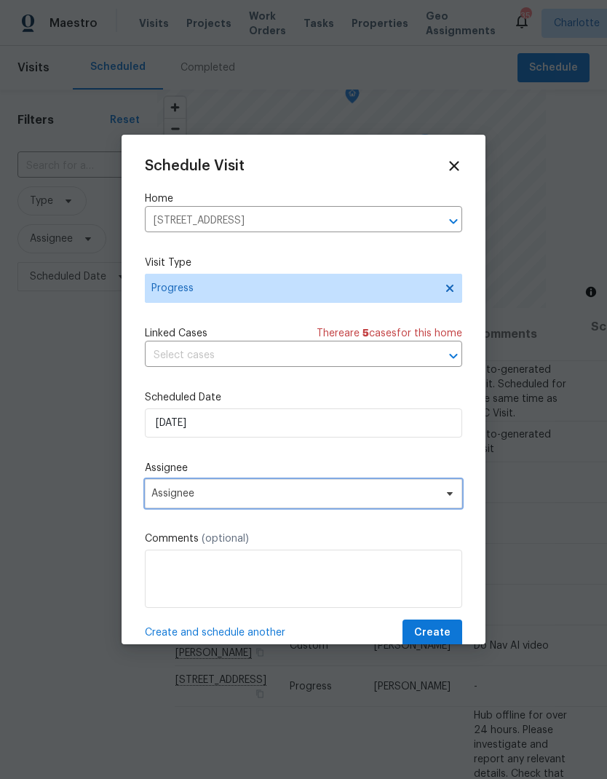
click at [377, 506] on span "Assignee" at bounding box center [303, 493] width 317 height 29
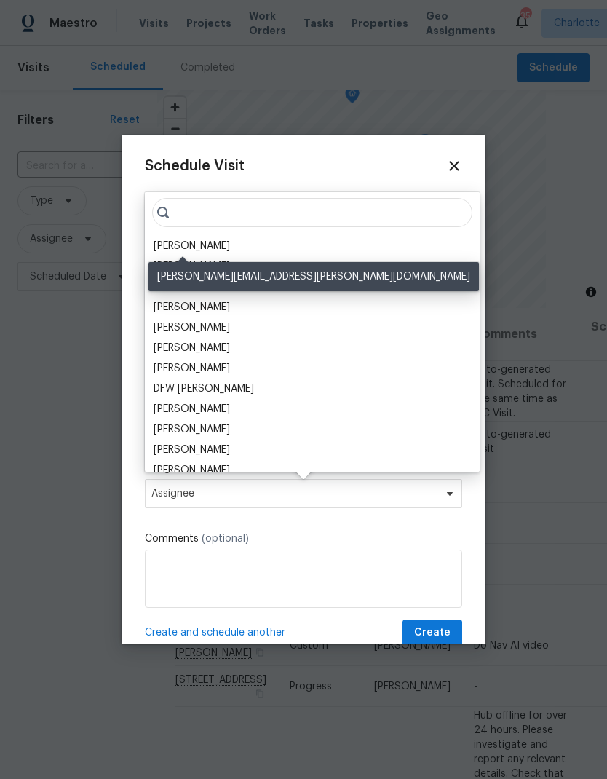
click at [178, 247] on div "[PERSON_NAME]" at bounding box center [192, 246] width 76 height 15
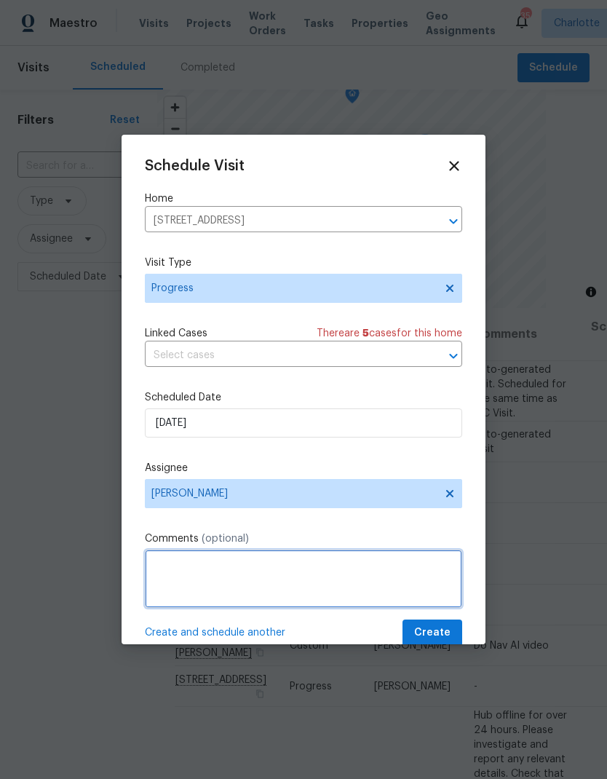
click at [375, 566] on textarea at bounding box center [303, 578] width 317 height 58
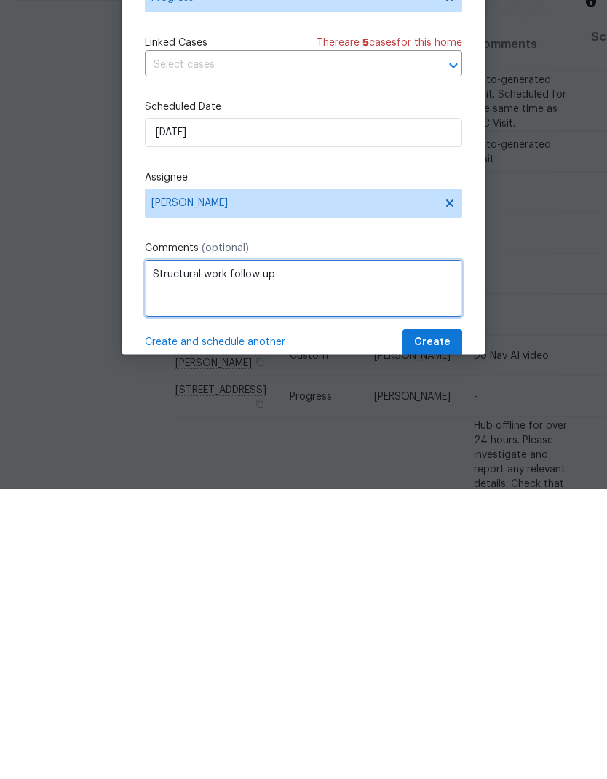
type textarea "Structural work follow up"
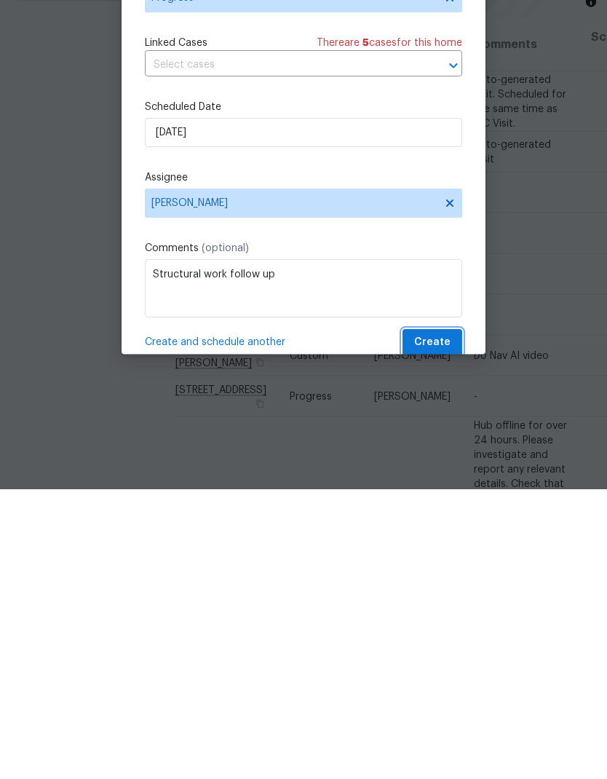
click at [443, 624] on span "Create" at bounding box center [432, 633] width 36 height 18
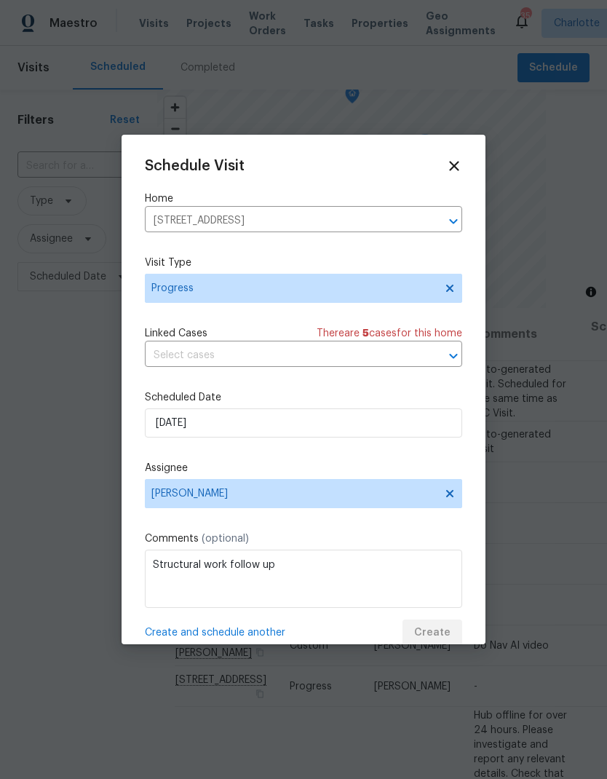
scroll to position [0, 0]
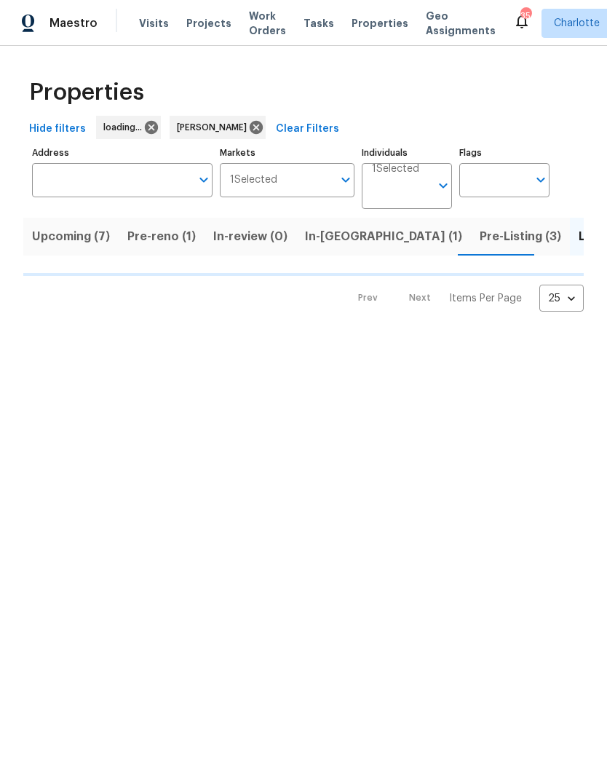
click at [170, 238] on span "Pre-reno (1)" at bounding box center [161, 236] width 68 height 20
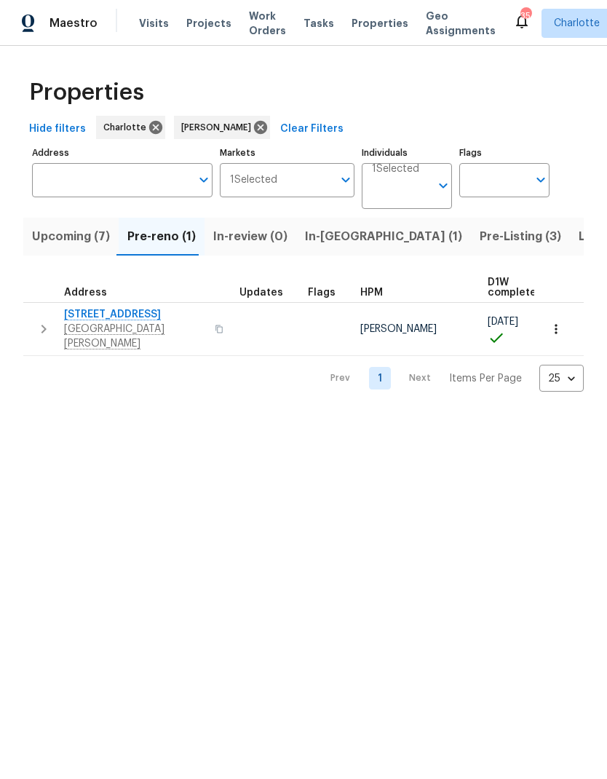
click at [59, 246] on span "Upcoming (7)" at bounding box center [71, 236] width 78 height 20
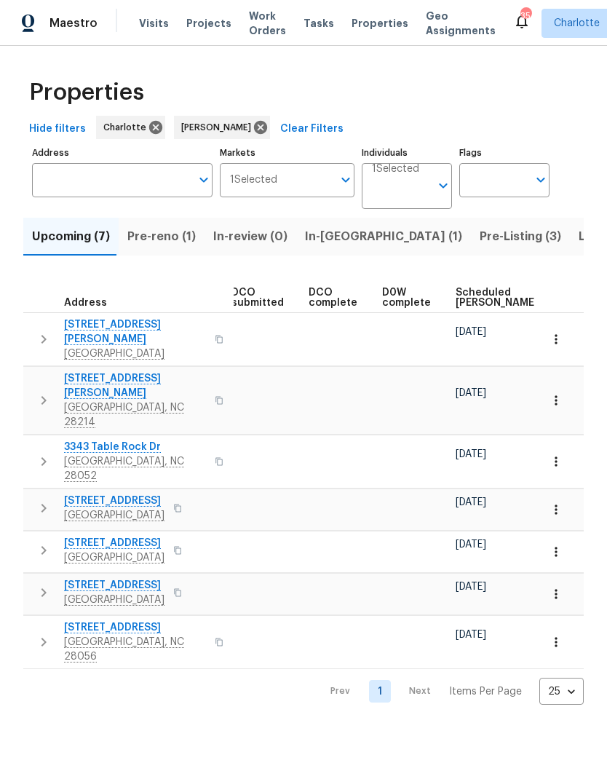
scroll to position [0, 287]
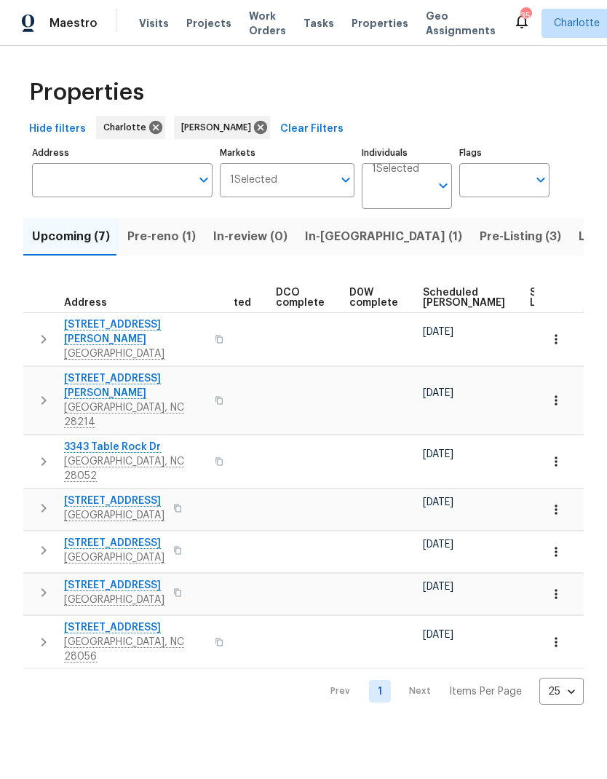
click at [437, 303] on span "Scheduled COE" at bounding box center [464, 297] width 82 height 20
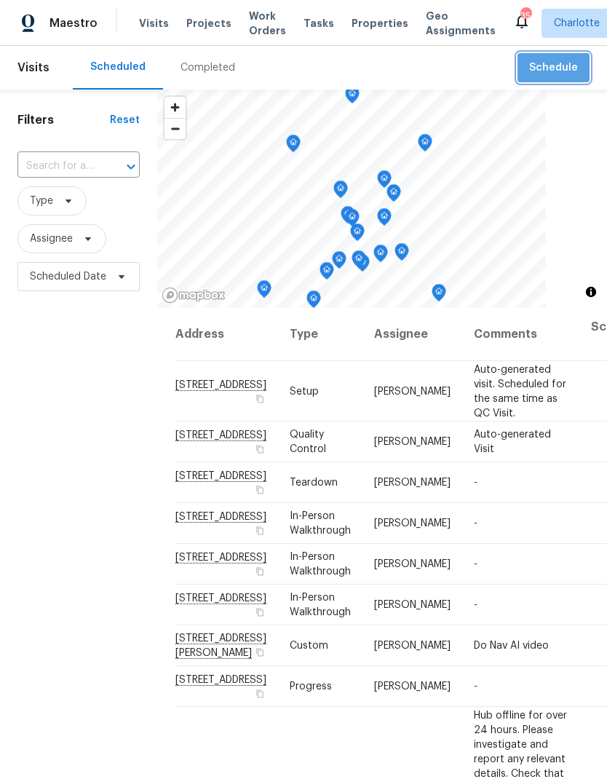
click at [567, 65] on span "Schedule" at bounding box center [553, 68] width 49 height 18
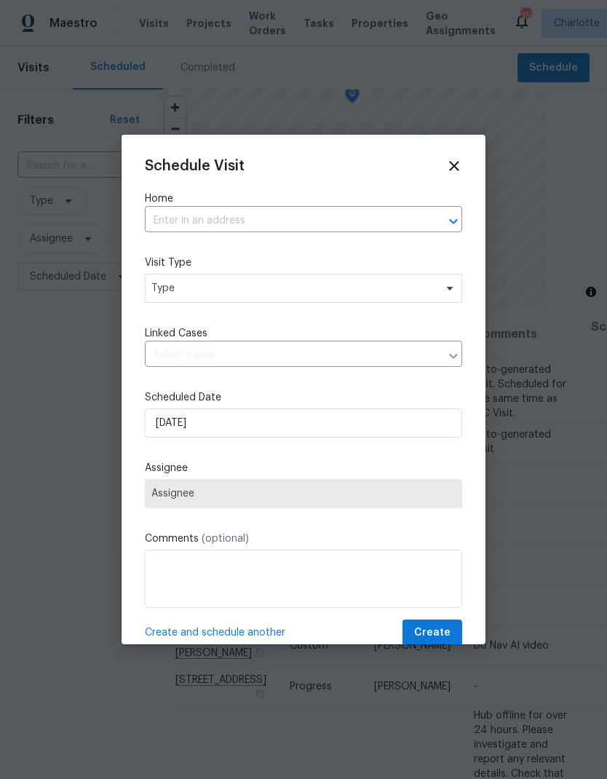
click at [429, 221] on div at bounding box center [443, 221] width 38 height 20
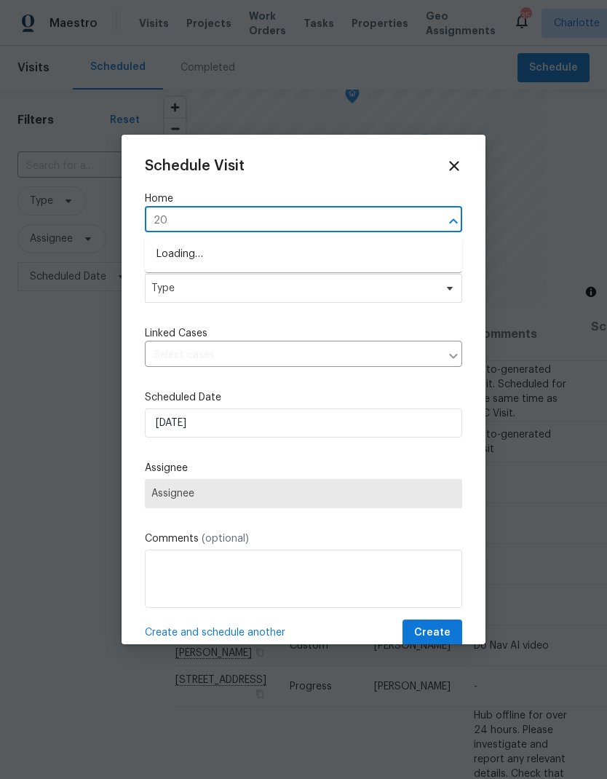
type input "2"
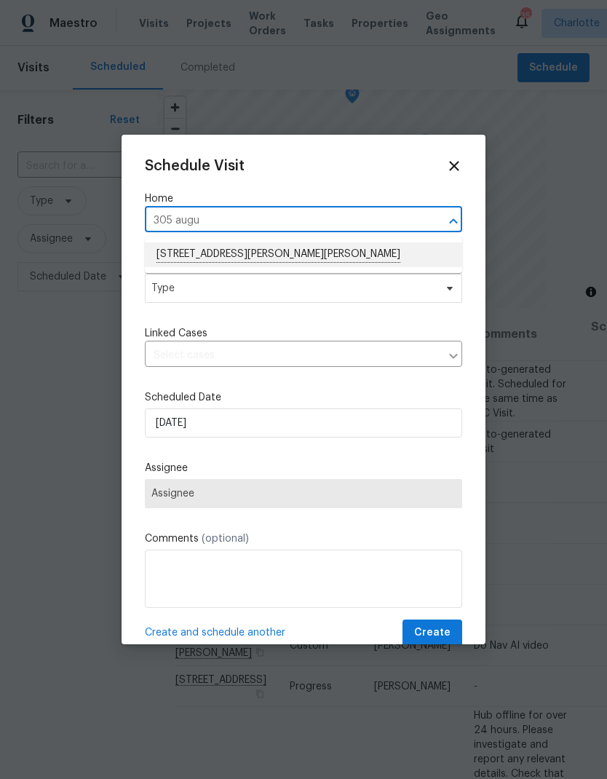
click at [339, 256] on li "[STREET_ADDRESS][PERSON_NAME][PERSON_NAME]" at bounding box center [303, 254] width 317 height 25
type input "[STREET_ADDRESS][PERSON_NAME][PERSON_NAME]"
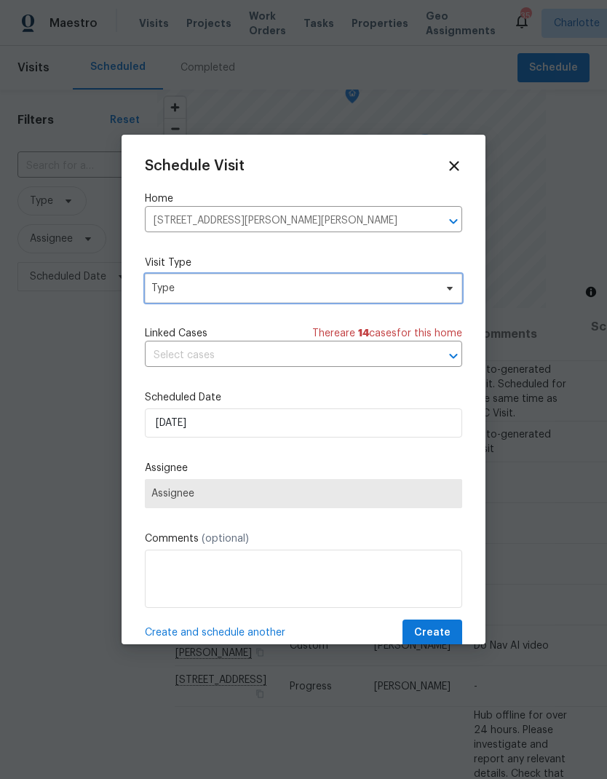
click at [443, 291] on span at bounding box center [447, 288] width 16 height 12
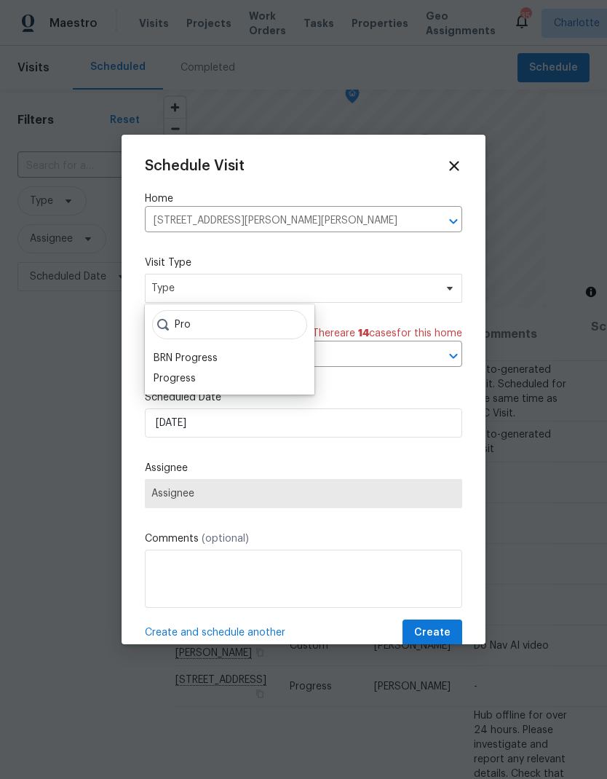
type input "Pro"
click at [154, 383] on div "Progress" at bounding box center [175, 378] width 42 height 15
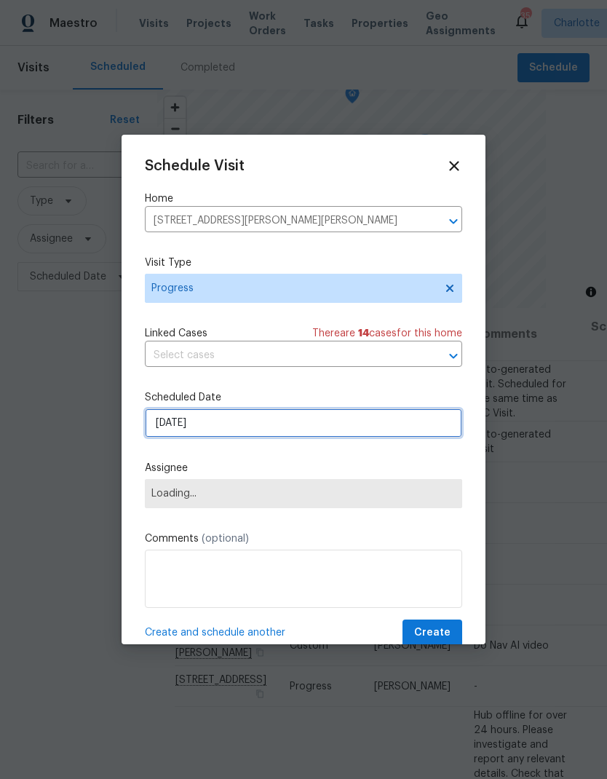
click at [395, 426] on input "[DATE]" at bounding box center [303, 422] width 317 height 29
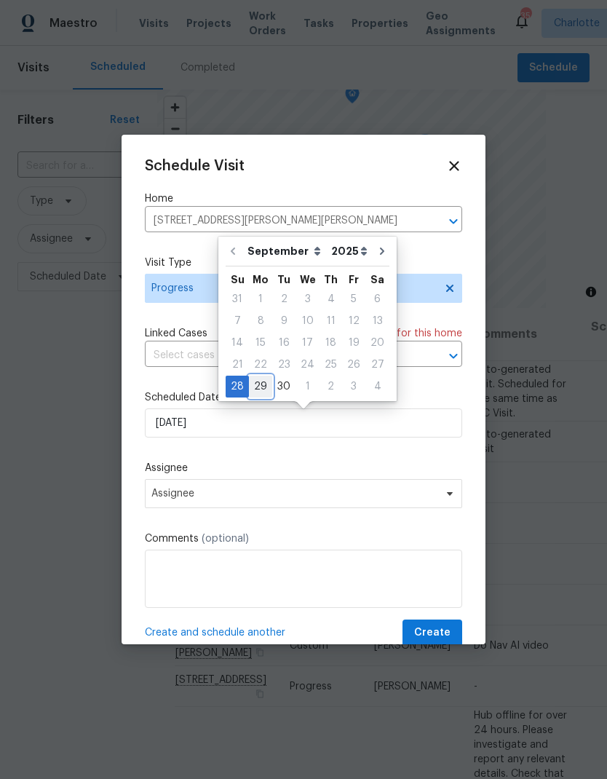
click at [260, 384] on div "29" at bounding box center [260, 386] width 23 height 20
type input "[DATE]"
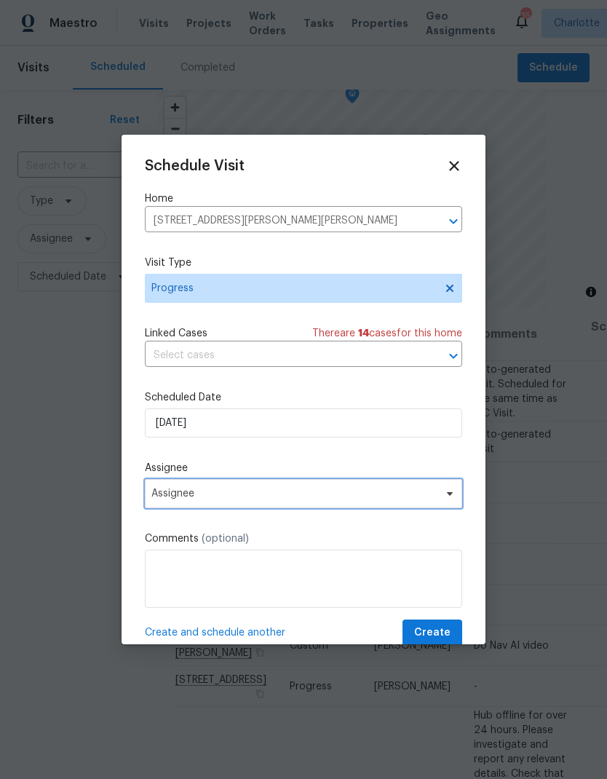
click at [319, 499] on span "Assignee" at bounding box center [293, 494] width 285 height 12
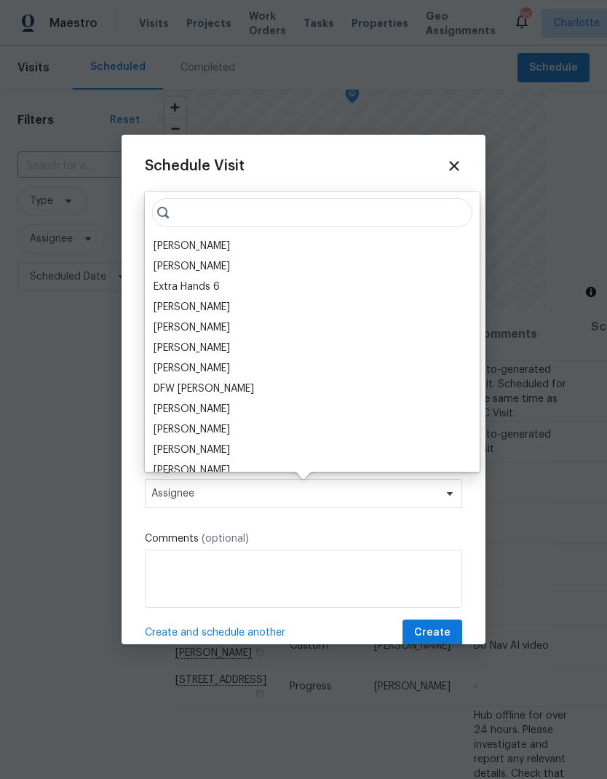
click at [186, 246] on div "[PERSON_NAME]" at bounding box center [192, 246] width 76 height 15
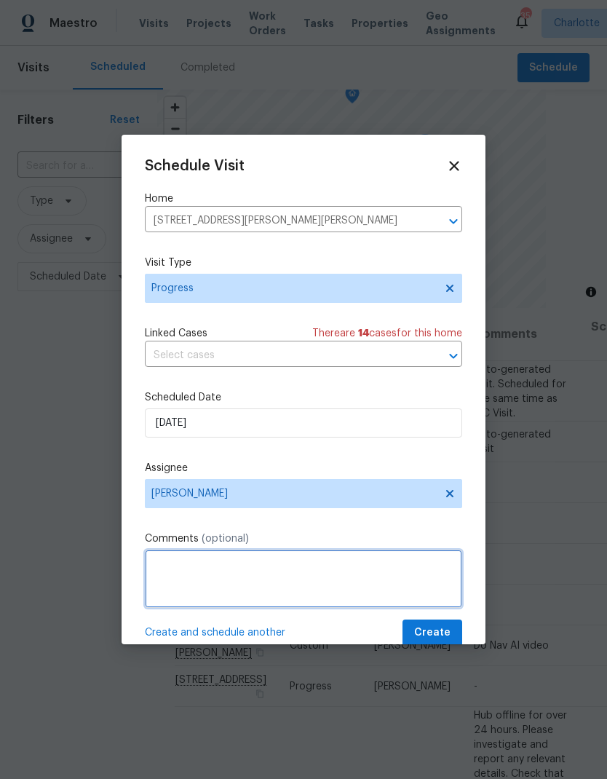
click at [322, 574] on textarea at bounding box center [303, 578] width 317 height 58
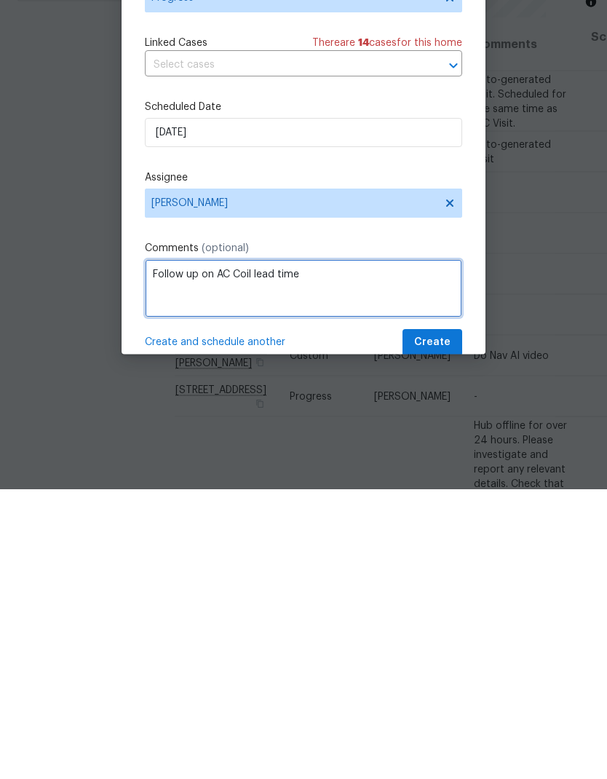
type textarea "Follow up on AC Coil lead time"
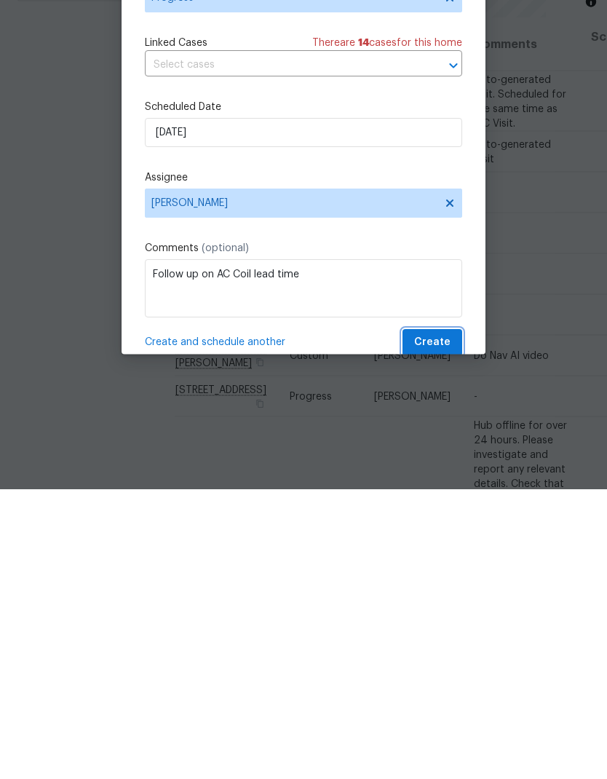
click at [447, 624] on span "Create" at bounding box center [432, 633] width 36 height 18
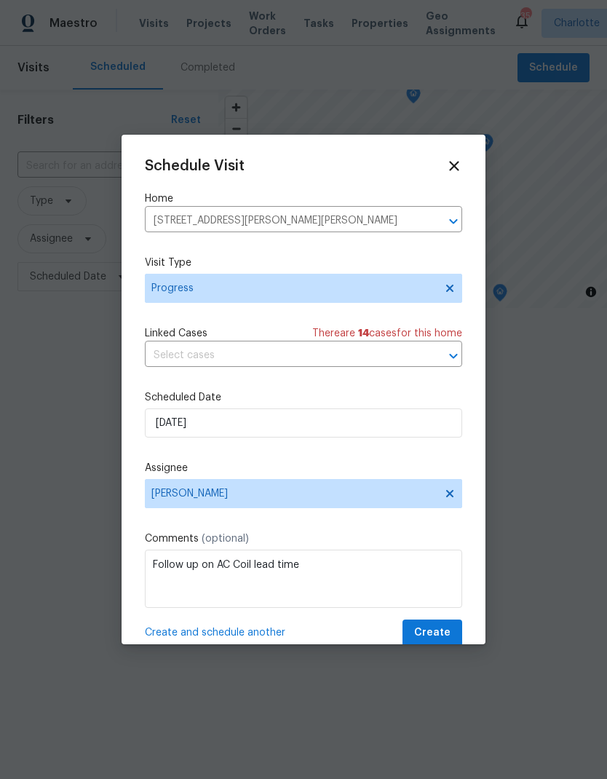
scroll to position [0, 0]
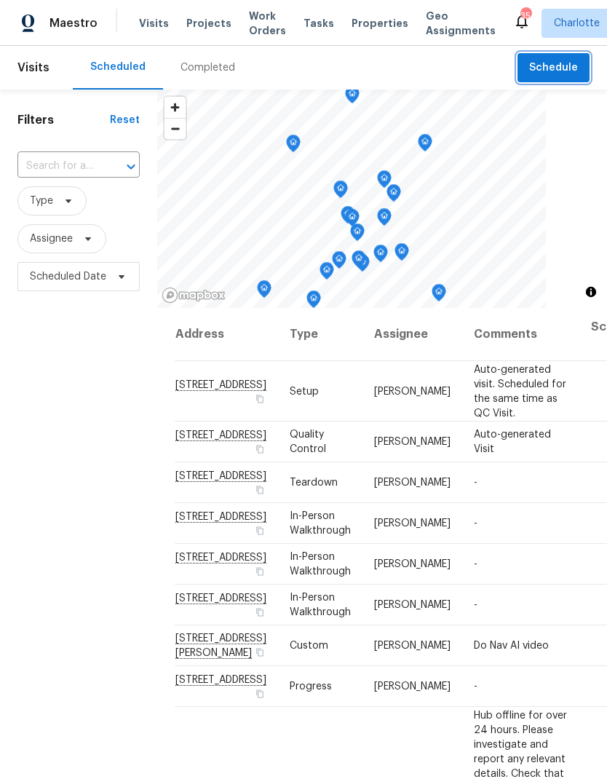
click at [563, 70] on span "Schedule" at bounding box center [553, 68] width 49 height 18
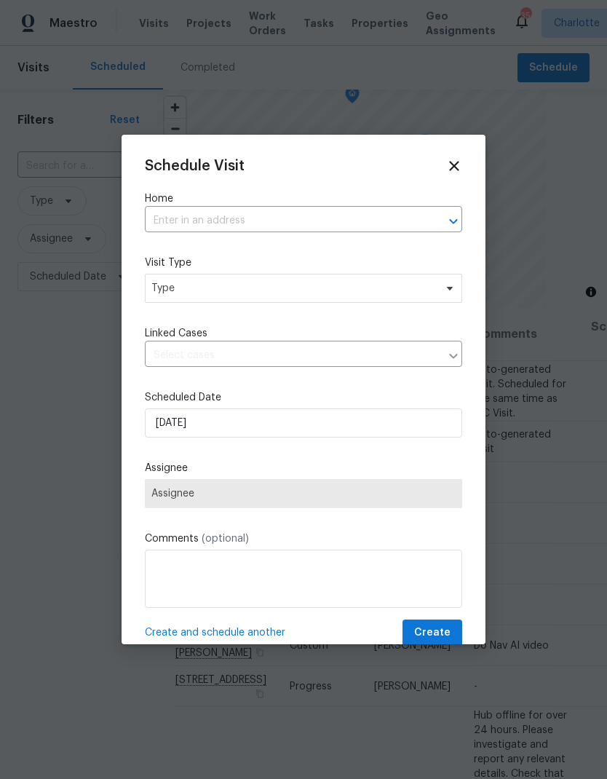
click at [451, 217] on icon "Open" at bounding box center [453, 220] width 17 height 17
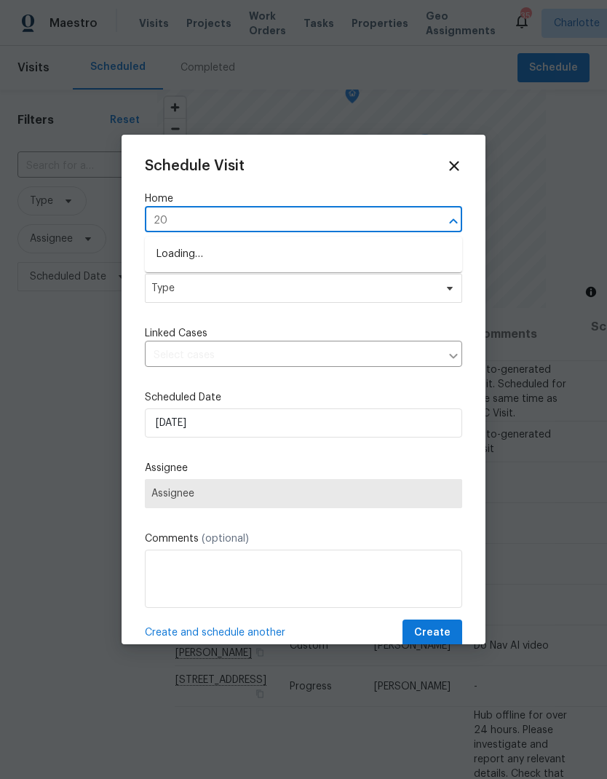
type input "2"
type input "502 che"
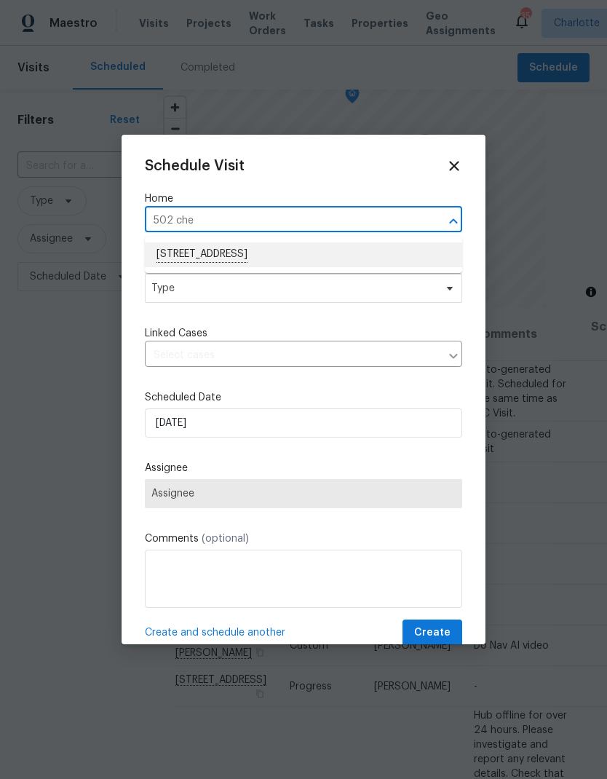
click at [340, 250] on li "[STREET_ADDRESS]" at bounding box center [303, 254] width 317 height 25
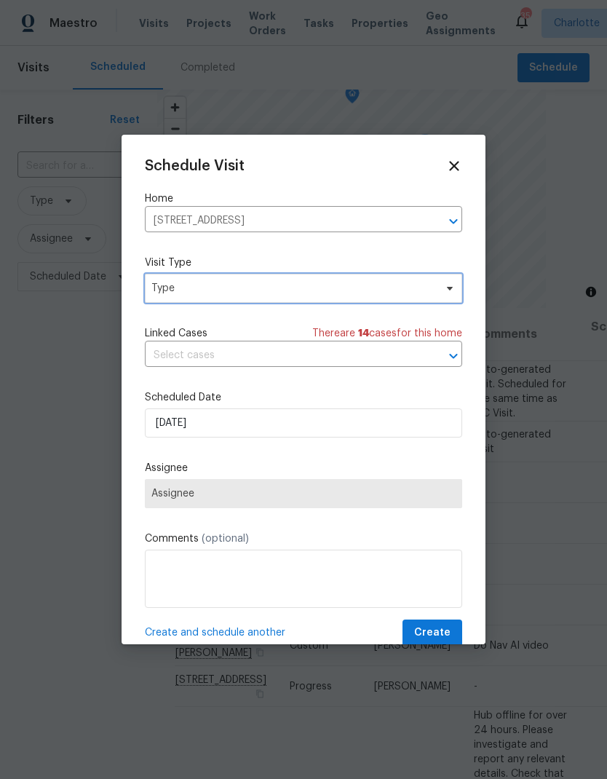
click at [455, 290] on icon at bounding box center [450, 288] width 12 height 12
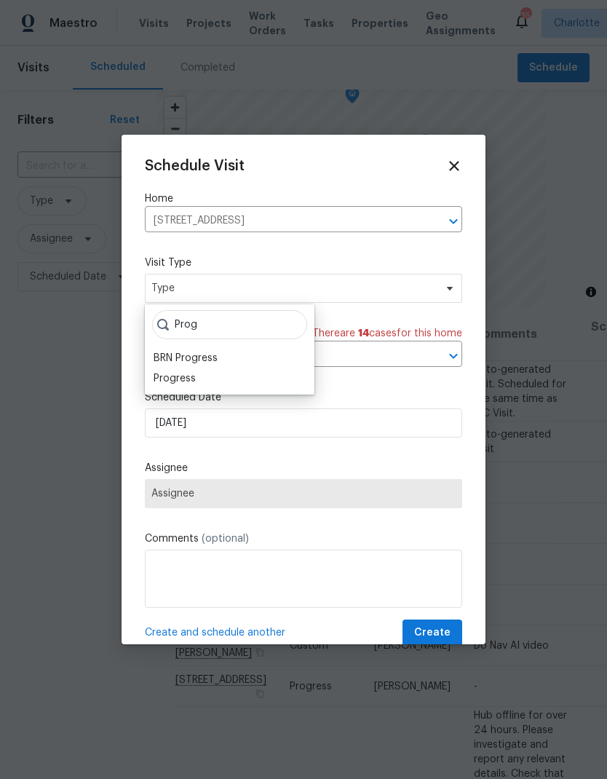
type input "Prog"
click at [160, 376] on div "Progress" at bounding box center [175, 378] width 42 height 15
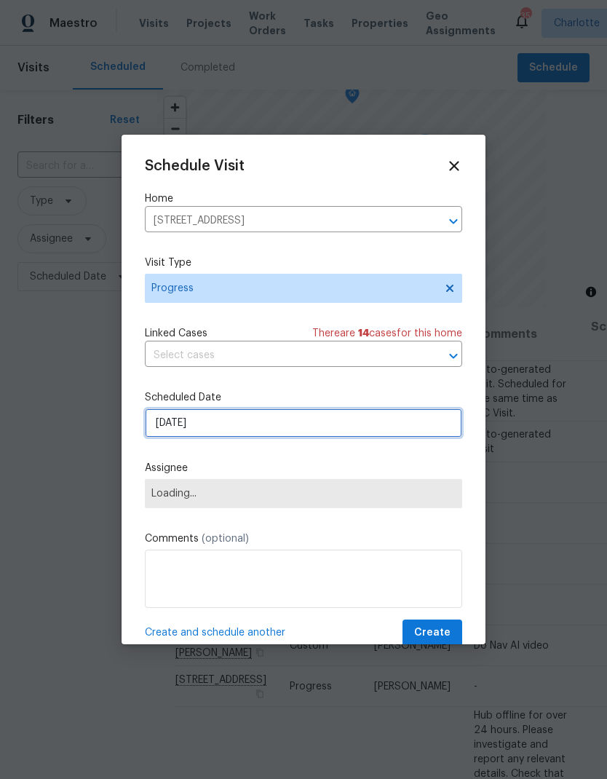
click at [386, 431] on input "[DATE]" at bounding box center [303, 422] width 317 height 29
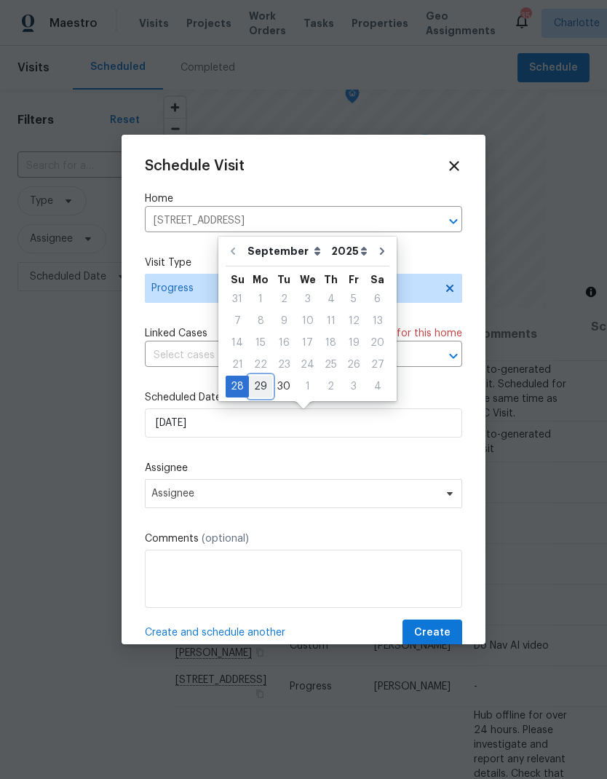
click at [258, 387] on div "29" at bounding box center [260, 386] width 23 height 20
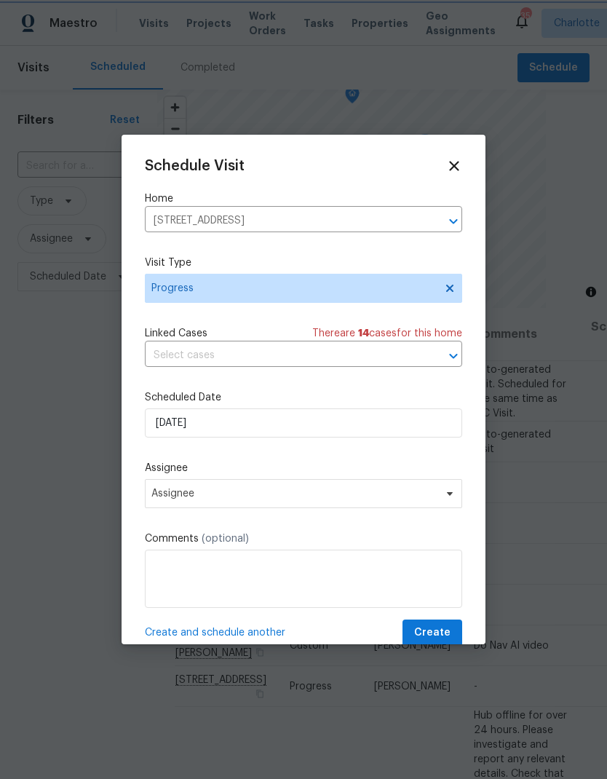
type input "[DATE]"
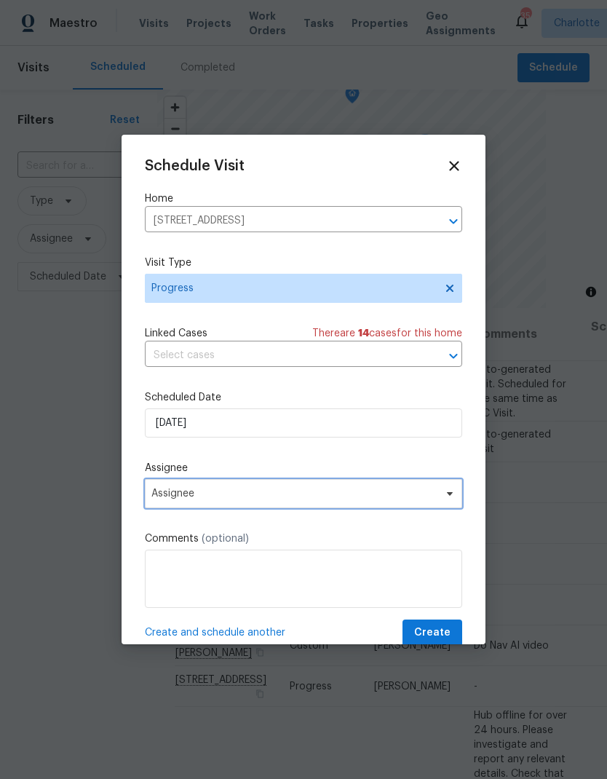
click at [362, 506] on span "Assignee" at bounding box center [303, 493] width 317 height 29
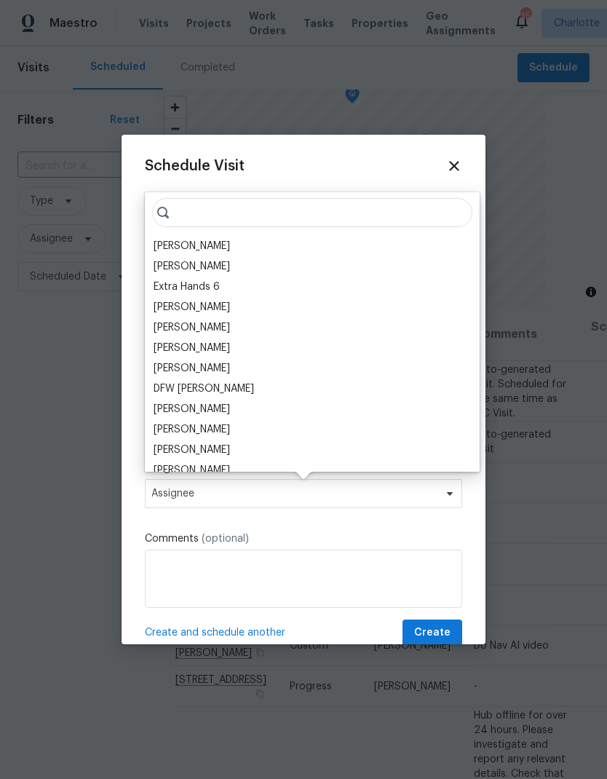
click at [187, 251] on div "[PERSON_NAME]" at bounding box center [192, 246] width 76 height 15
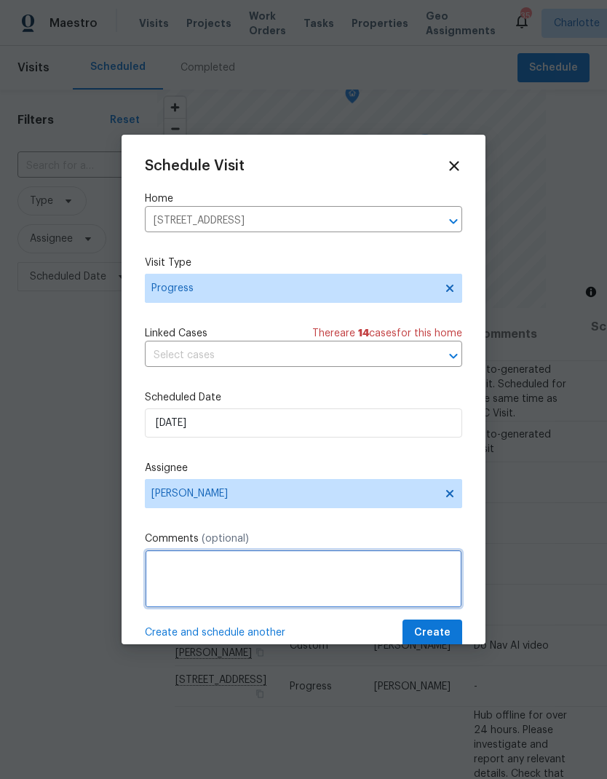
click at [354, 570] on textarea at bounding box center [303, 578] width 317 height 58
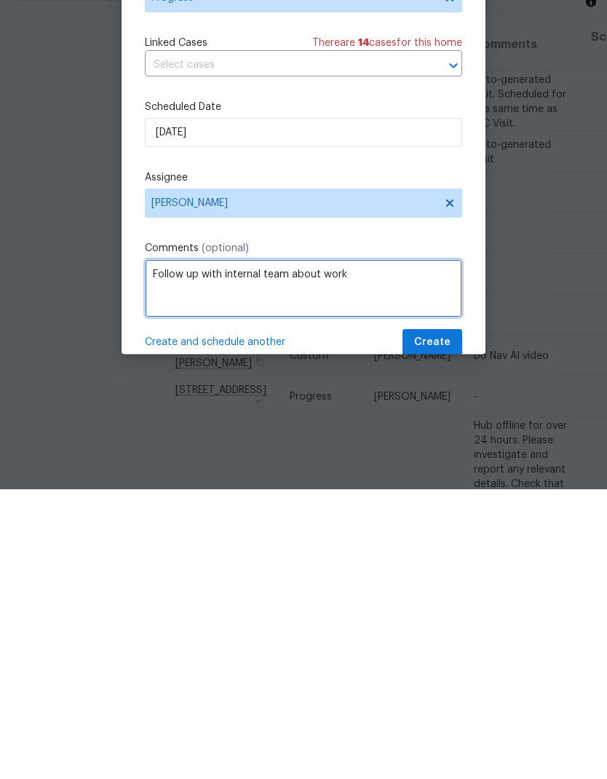
type textarea "Follow up with internal team about work"
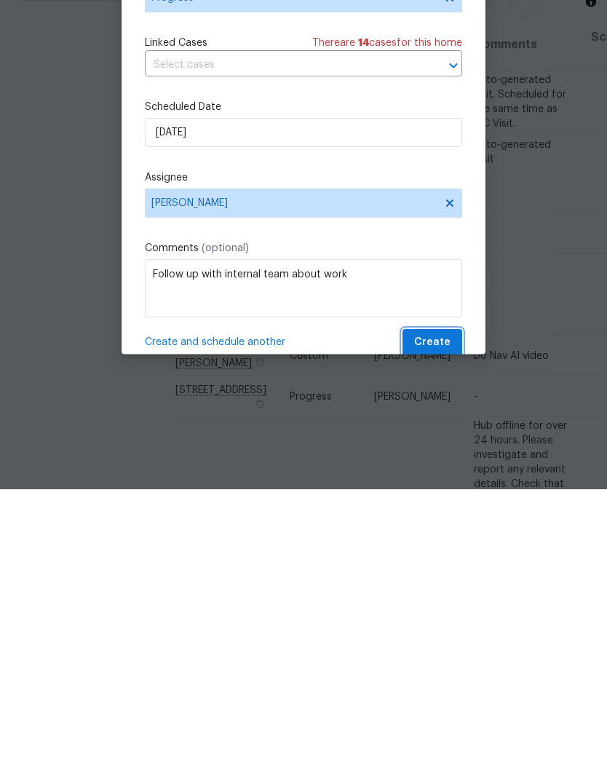
click at [461, 619] on button "Create" at bounding box center [432, 632] width 60 height 27
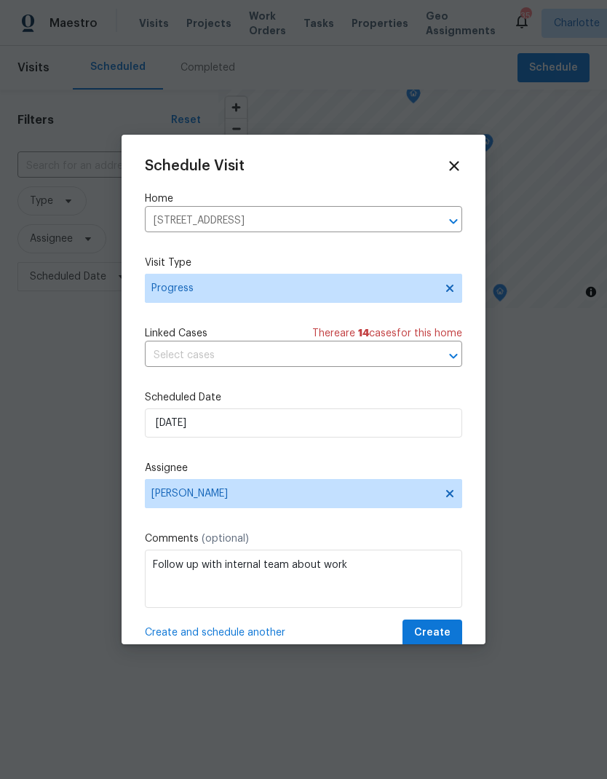
scroll to position [0, 0]
